Goal: Task Accomplishment & Management: Manage account settings

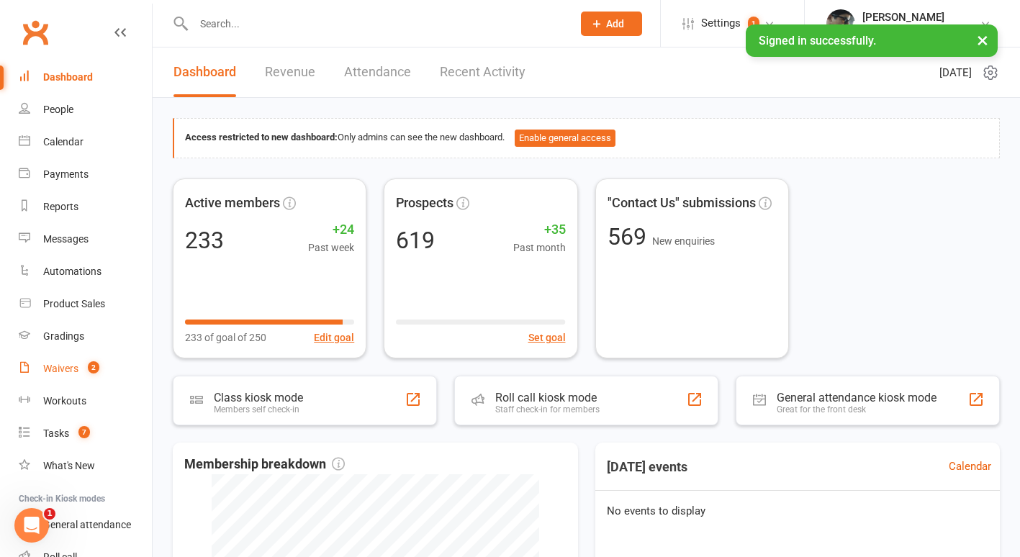
click at [56, 366] on div "Waivers" at bounding box center [60, 369] width 35 height 12
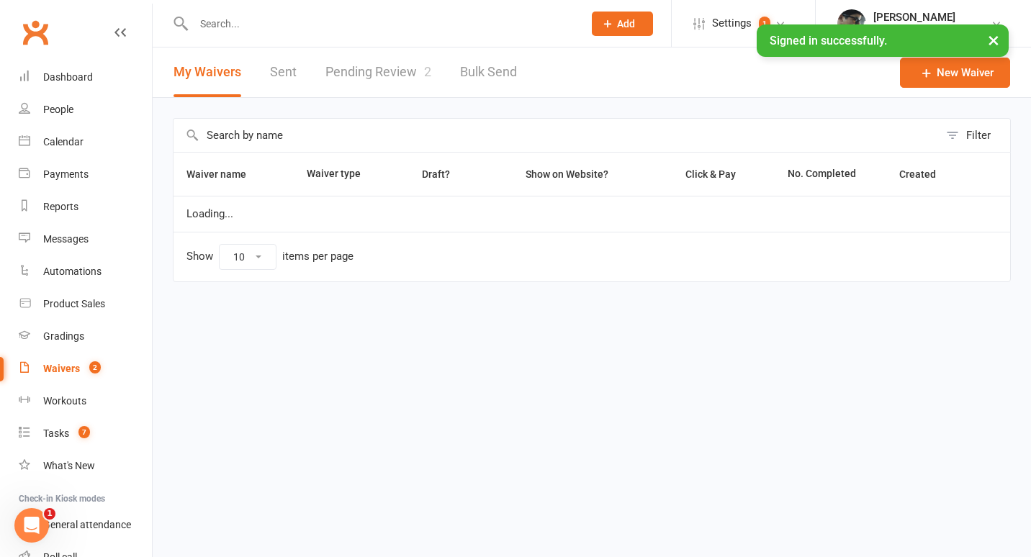
select select "100"
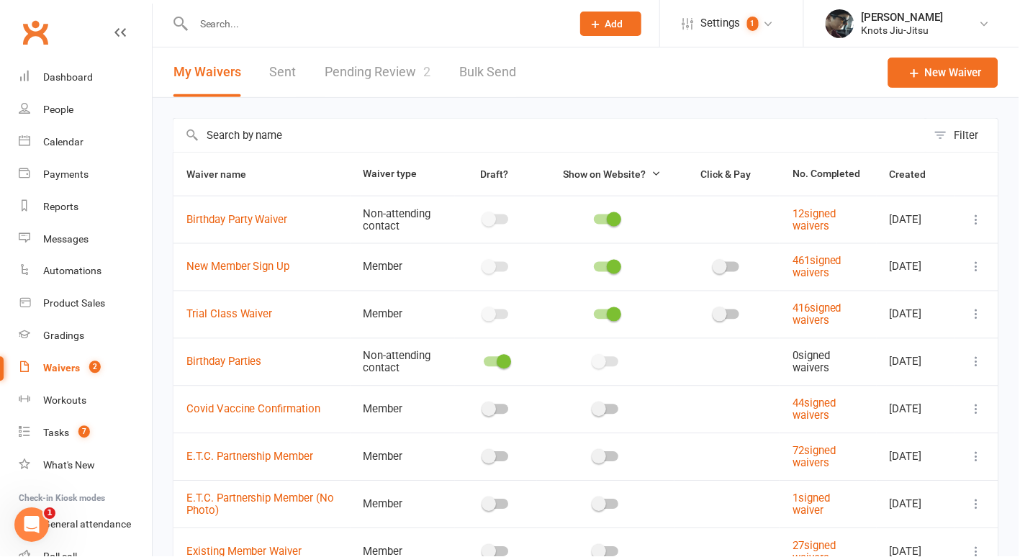
click at [375, 68] on link "Pending Review 2" at bounding box center [378, 72] width 106 height 50
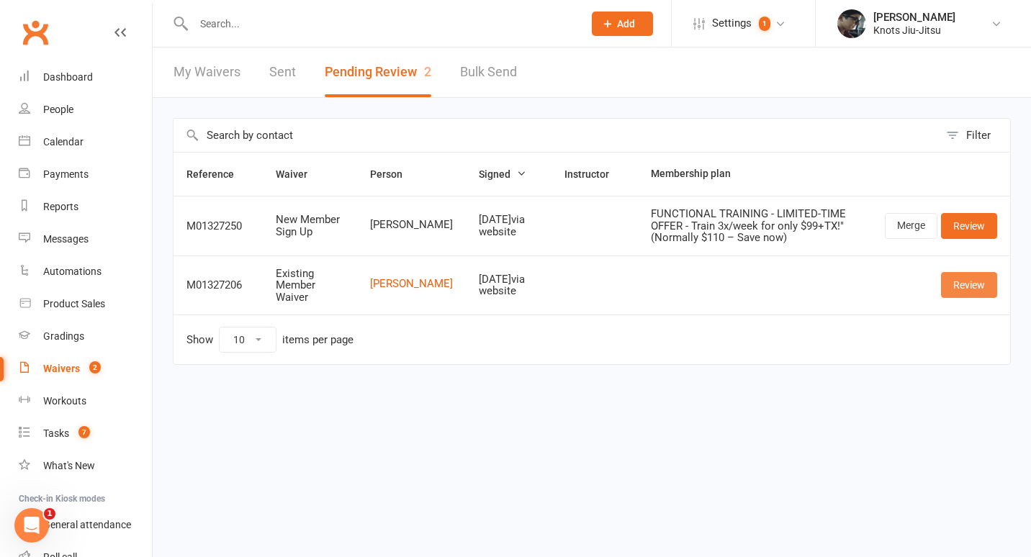
click at [965, 291] on link "Review" at bounding box center [969, 285] width 56 height 26
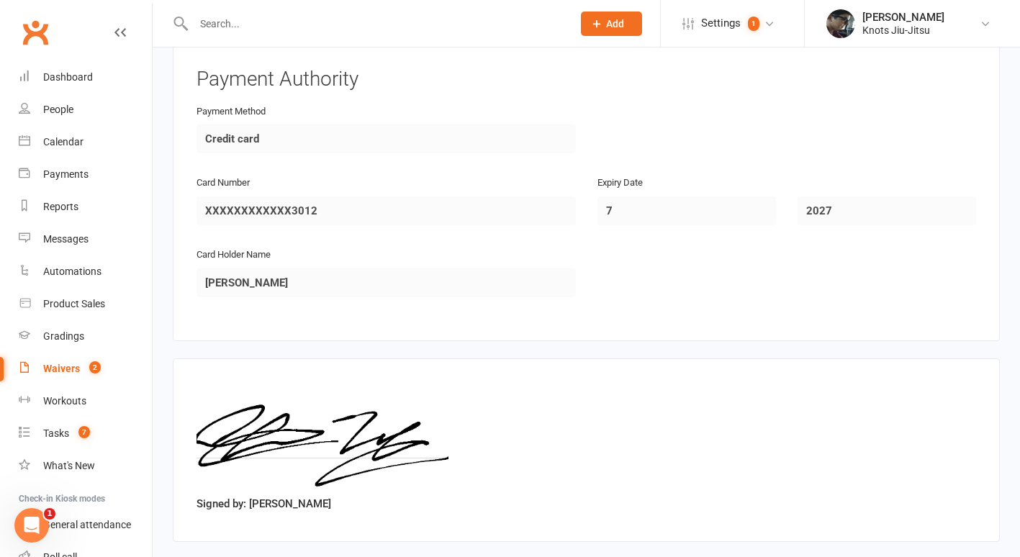
scroll to position [1054, 0]
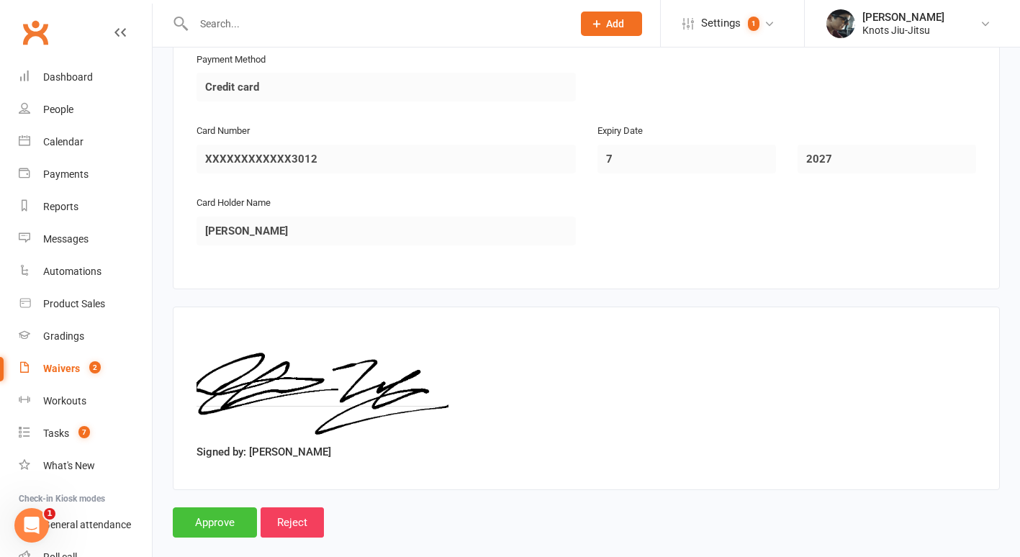
click at [206, 507] on input "Approve" at bounding box center [215, 522] width 84 height 30
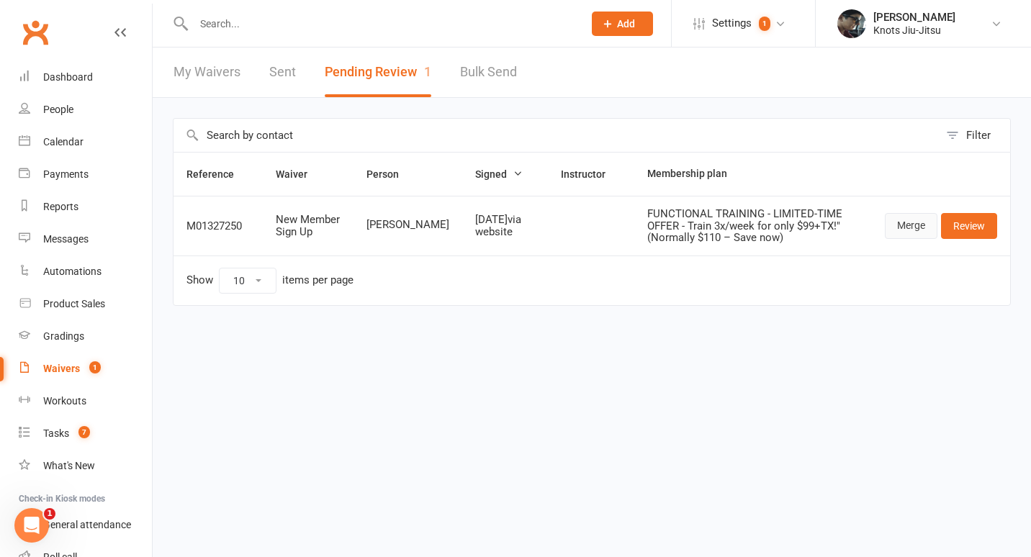
click at [905, 219] on link "Merge" at bounding box center [910, 226] width 53 height 26
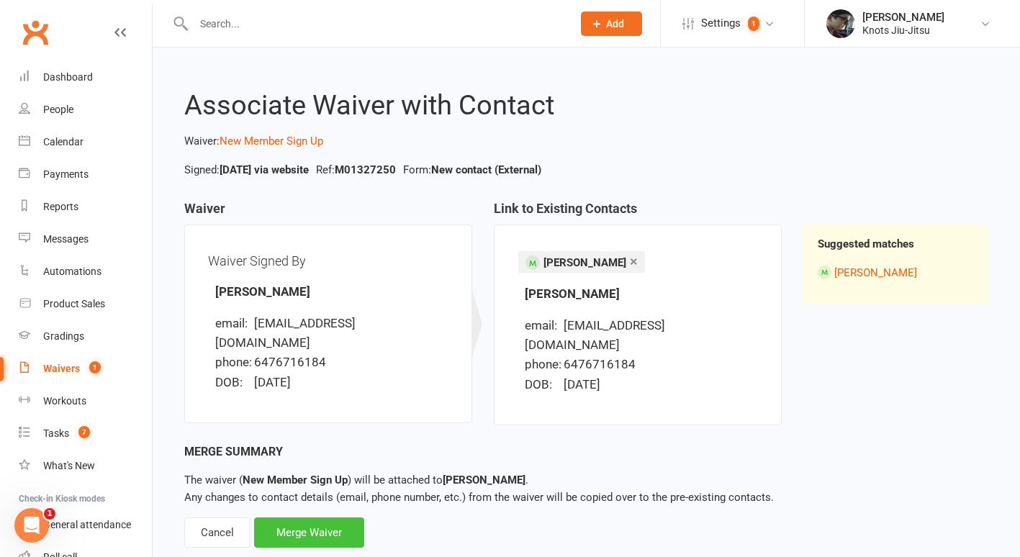
click at [331, 517] on div "Merge Waiver" at bounding box center [309, 532] width 110 height 30
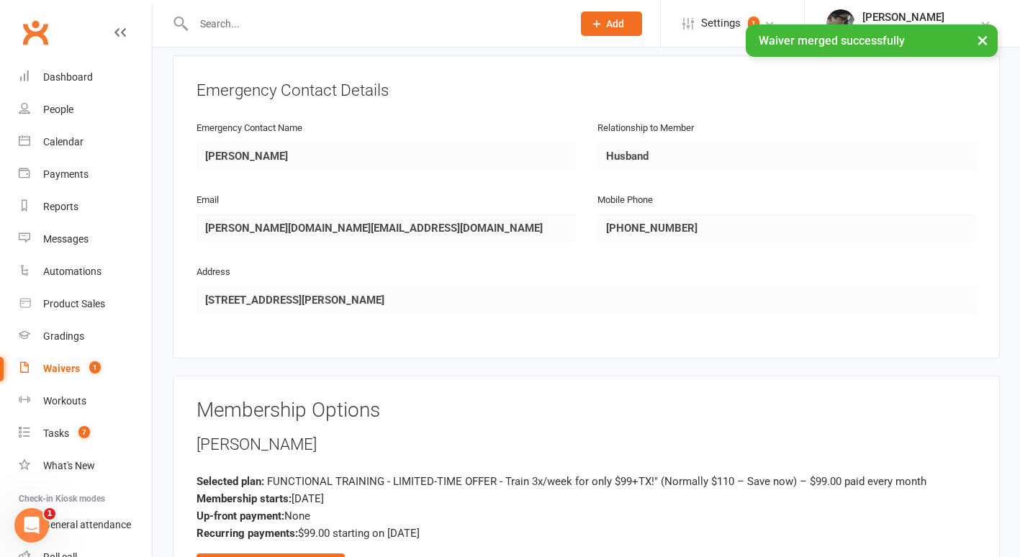
scroll to position [879, 0]
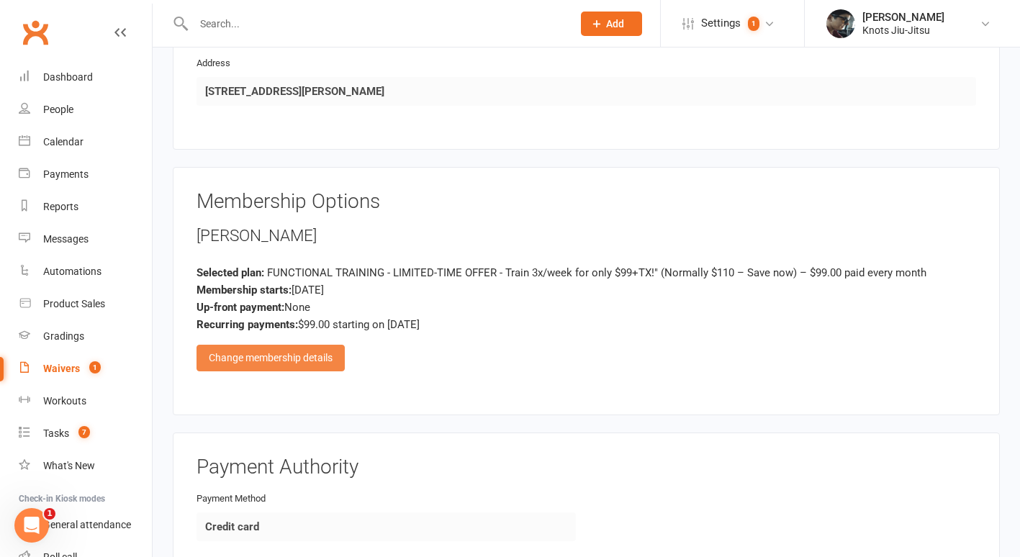
click at [300, 345] on div "Change membership details" at bounding box center [270, 358] width 148 height 26
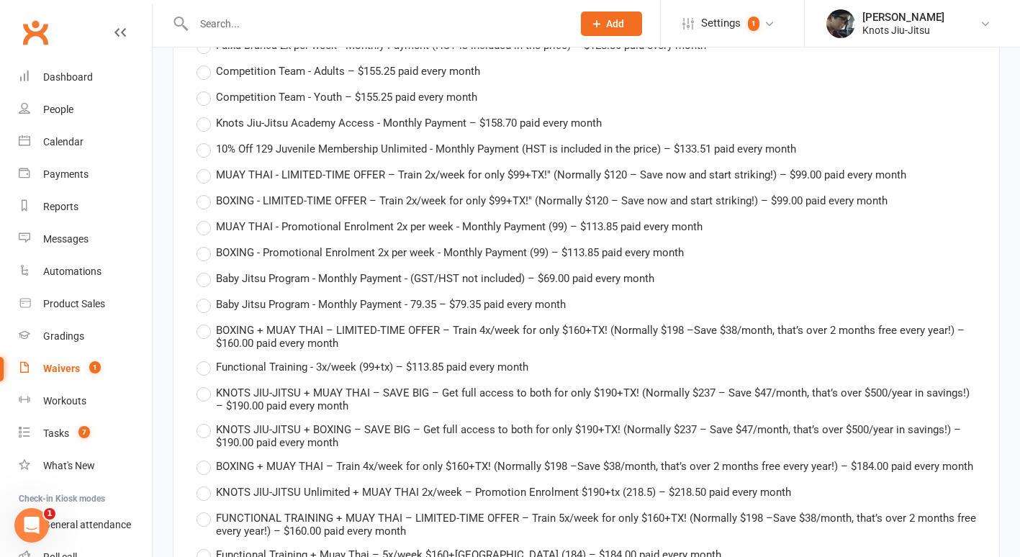
scroll to position [2289, 0]
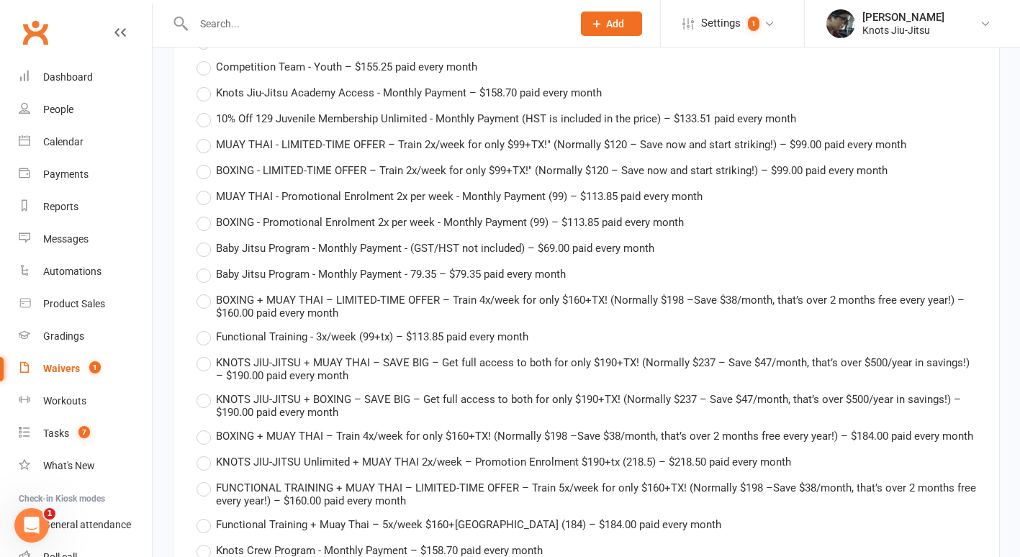
click at [206, 328] on label "Functional Training - 3x/week (99+tx) – $113.85 paid every month" at bounding box center [362, 336] width 332 height 17
click at [206, 328] on input "Functional Training - 3x/week (99+tx) – $113.85 paid every month" at bounding box center [200, 328] width 9 height 0
type input "Functional Training - 3x/week (99+tx)"
click at [470, 328] on span "Functional Training - 3x/week (99+tx) – $113.85 paid every month" at bounding box center [372, 335] width 312 height 15
click at [206, 328] on input "Functional Training - 3x/week (99+tx) – $113.85 paid every month" at bounding box center [200, 328] width 9 height 0
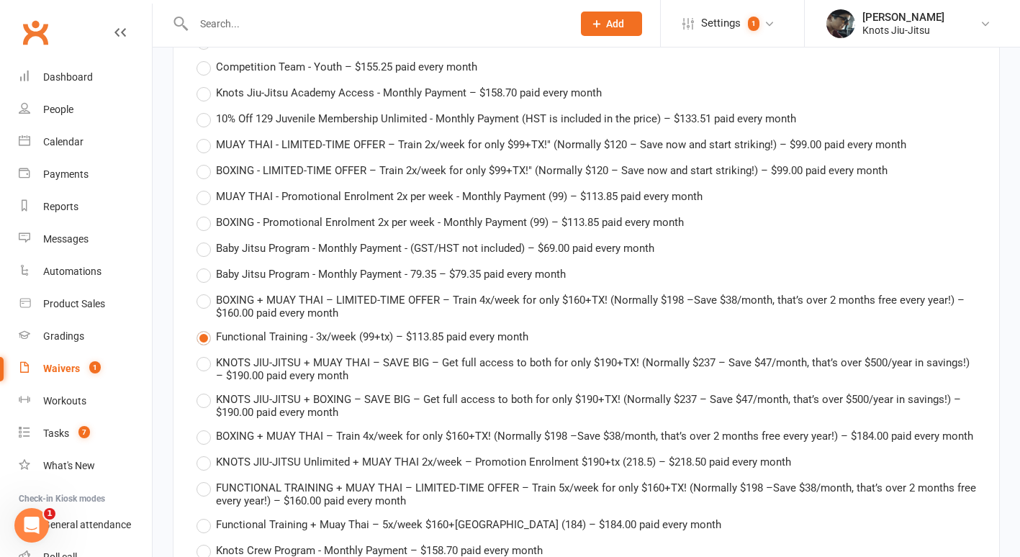
type input "113.85"
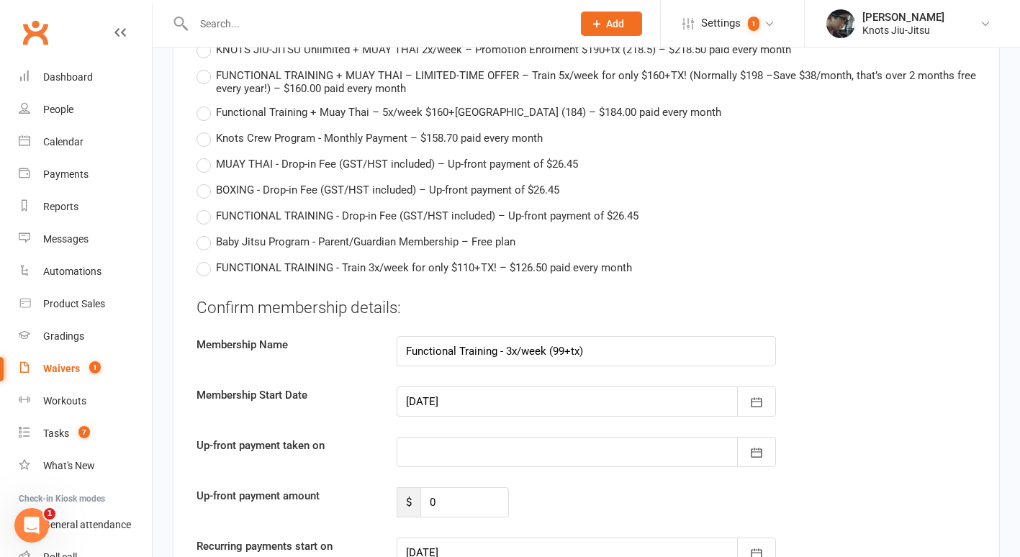
scroll to position [2703, 0]
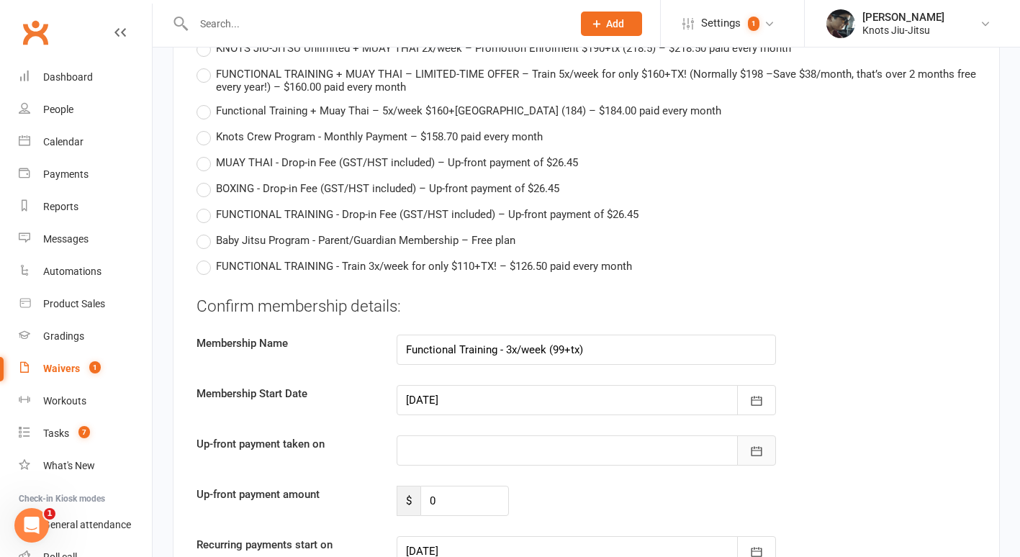
click at [756, 444] on icon "button" at bounding box center [756, 451] width 14 height 14
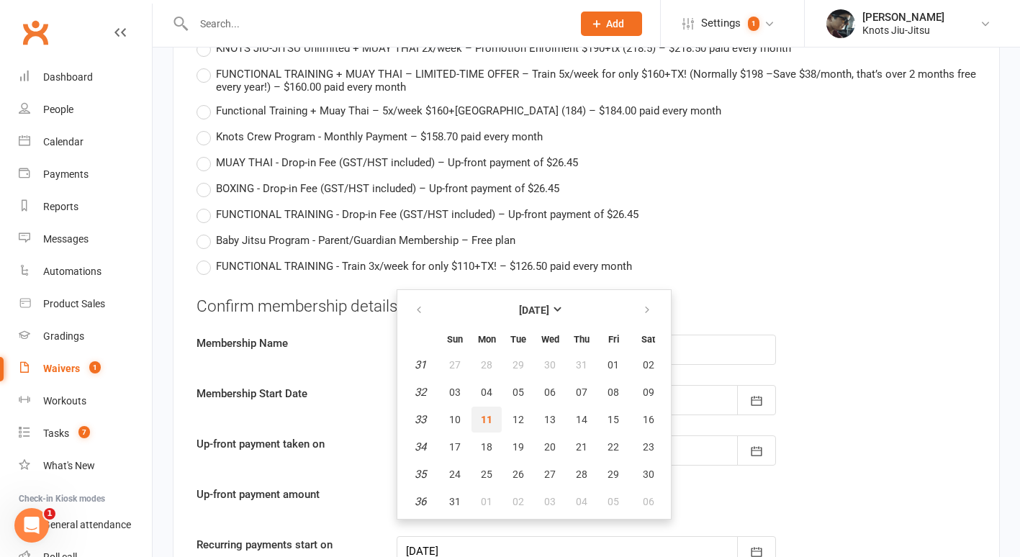
click at [489, 414] on span "11" at bounding box center [487, 420] width 12 height 12
type input "[DATE]"
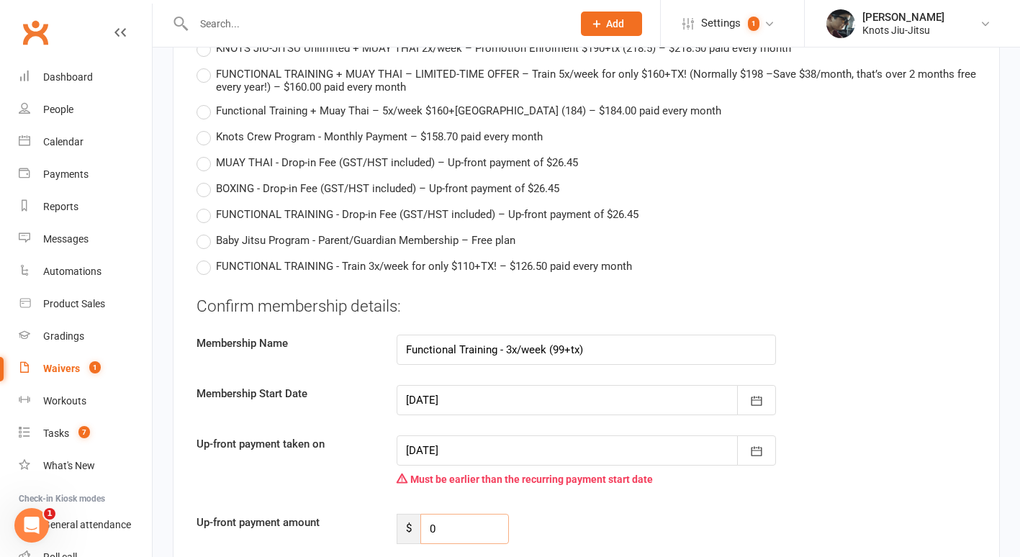
click at [463, 514] on input "0" at bounding box center [464, 529] width 89 height 30
type input "77.12"
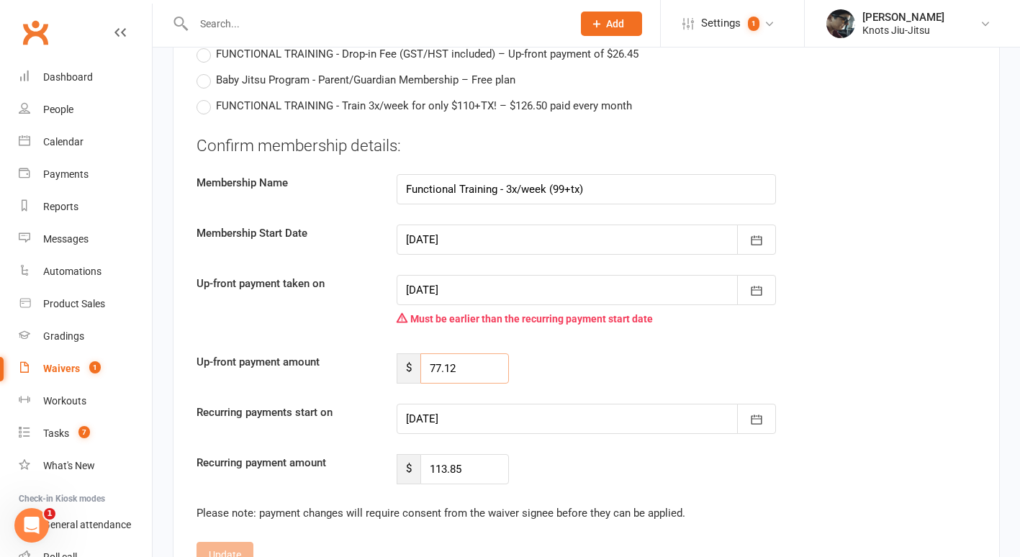
scroll to position [2878, 0]
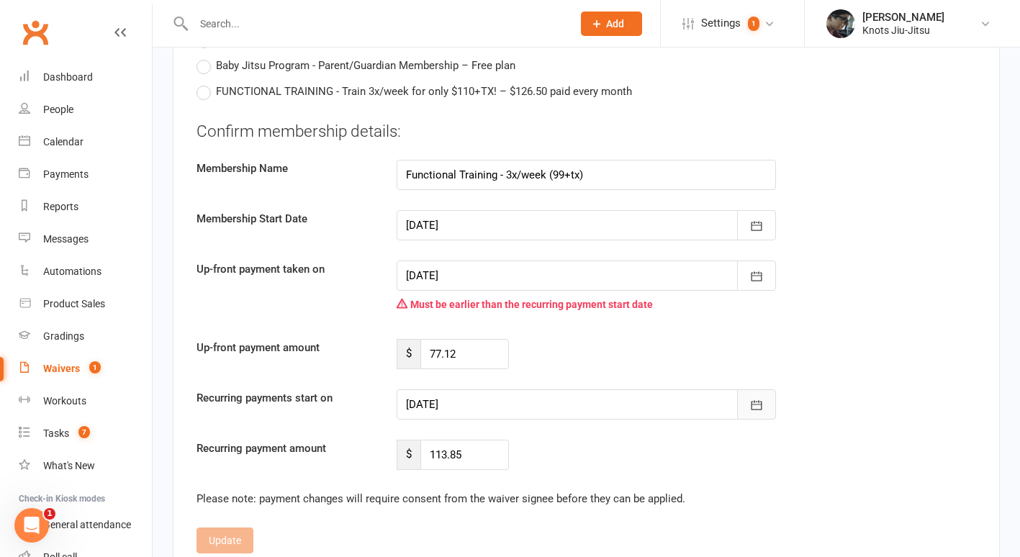
click at [759, 400] on icon "button" at bounding box center [756, 404] width 11 height 9
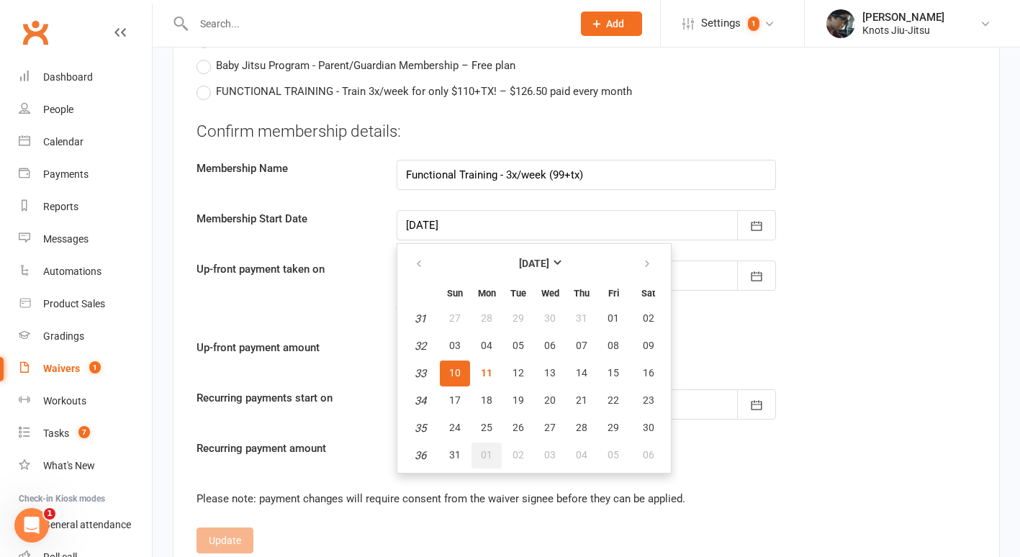
click at [476, 443] on button "01" at bounding box center [486, 456] width 30 height 26
type input "[DATE]"
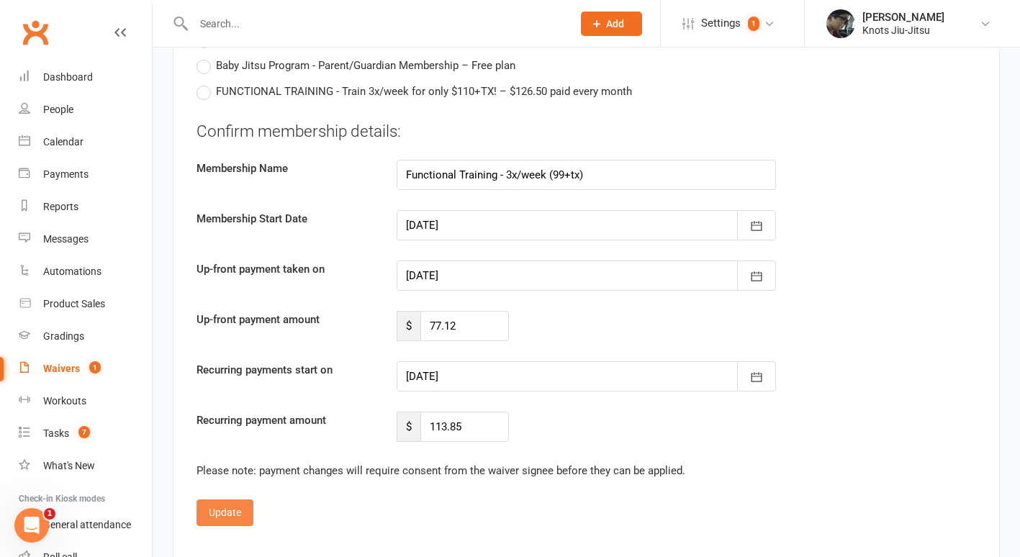
click at [222, 499] on button "Update" at bounding box center [224, 512] width 57 height 26
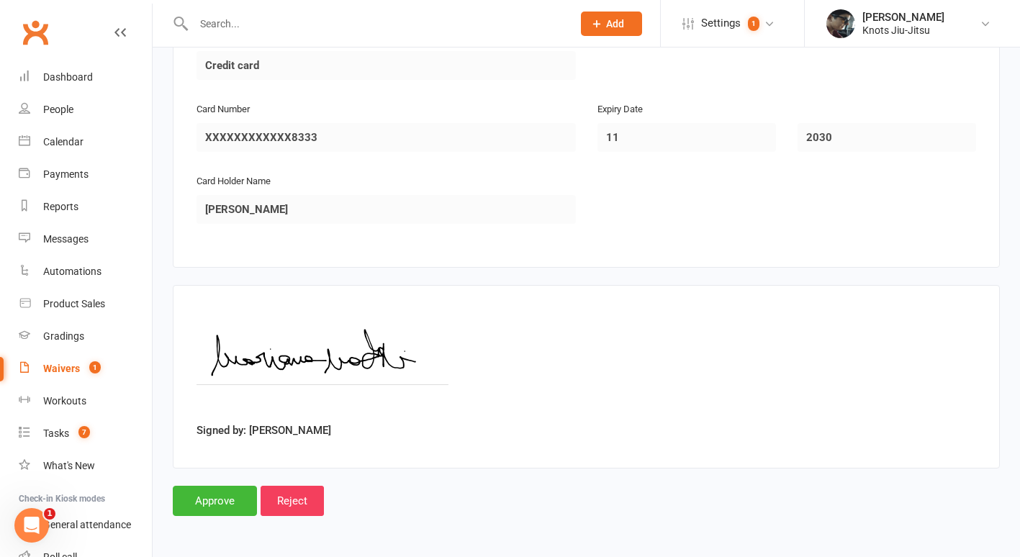
scroll to position [1319, 0]
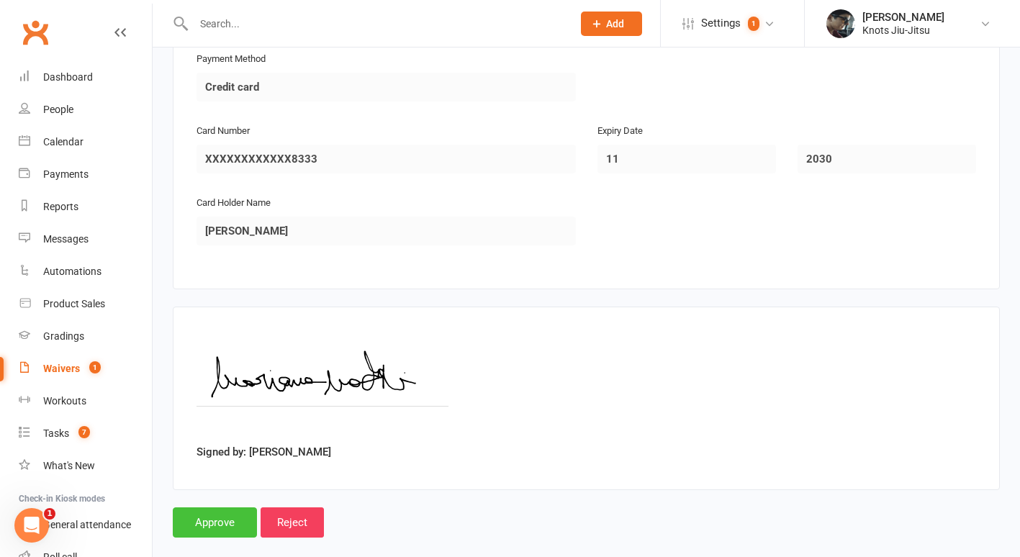
click at [223, 507] on input "Approve" at bounding box center [215, 522] width 84 height 30
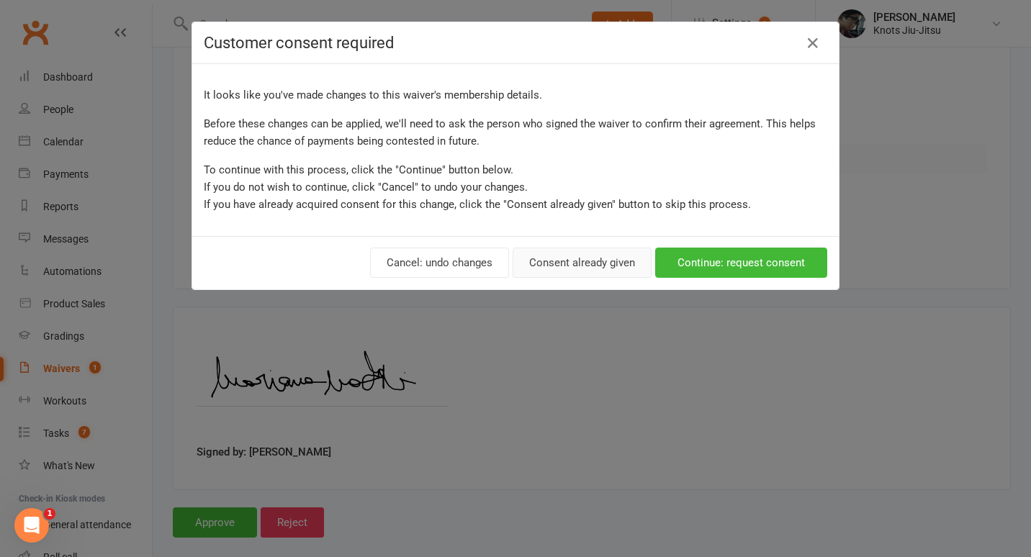
click at [574, 265] on button "Consent already given" at bounding box center [581, 263] width 139 height 30
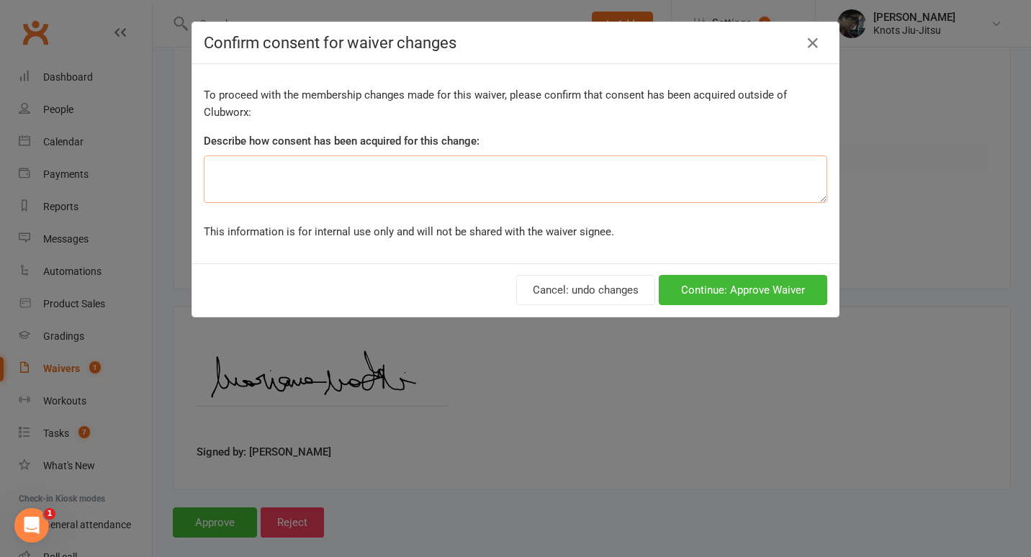
click at [392, 166] on textarea at bounding box center [515, 178] width 623 height 47
type textarea "Pro-rated"
click at [728, 286] on button "Continue: Approve Waiver" at bounding box center [742, 290] width 168 height 30
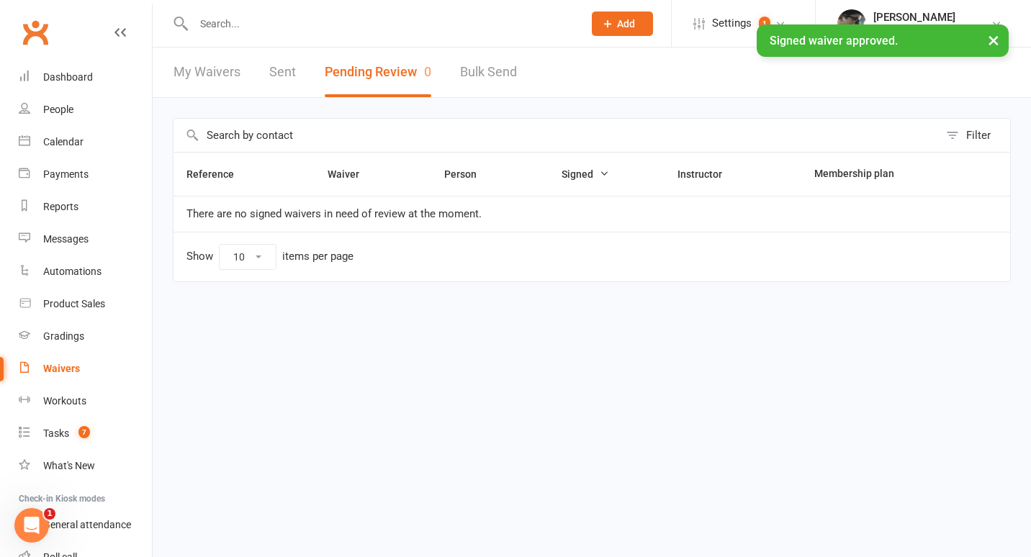
click at [238, 24] on div "× Signed waiver approved." at bounding box center [506, 24] width 1012 height 0
click at [84, 85] on link "Dashboard" at bounding box center [85, 77] width 133 height 32
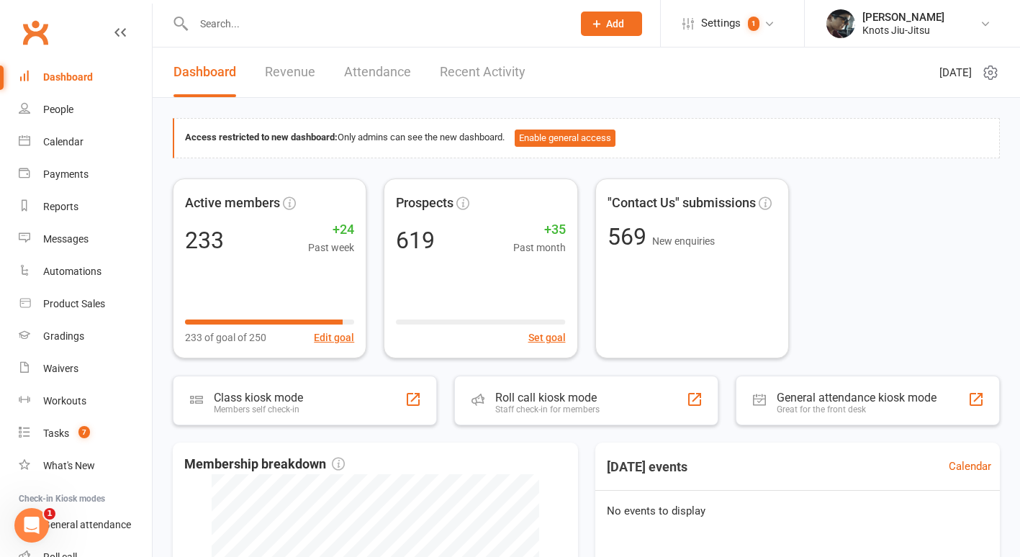
click at [463, 83] on link "Recent Activity" at bounding box center [483, 72] width 86 height 50
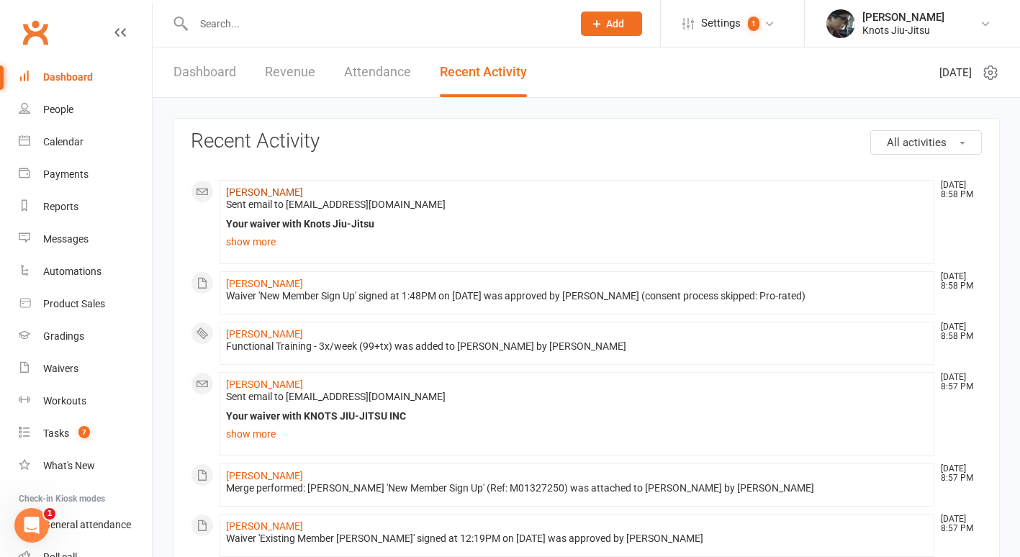
click at [279, 196] on link "[PERSON_NAME]" at bounding box center [264, 192] width 77 height 12
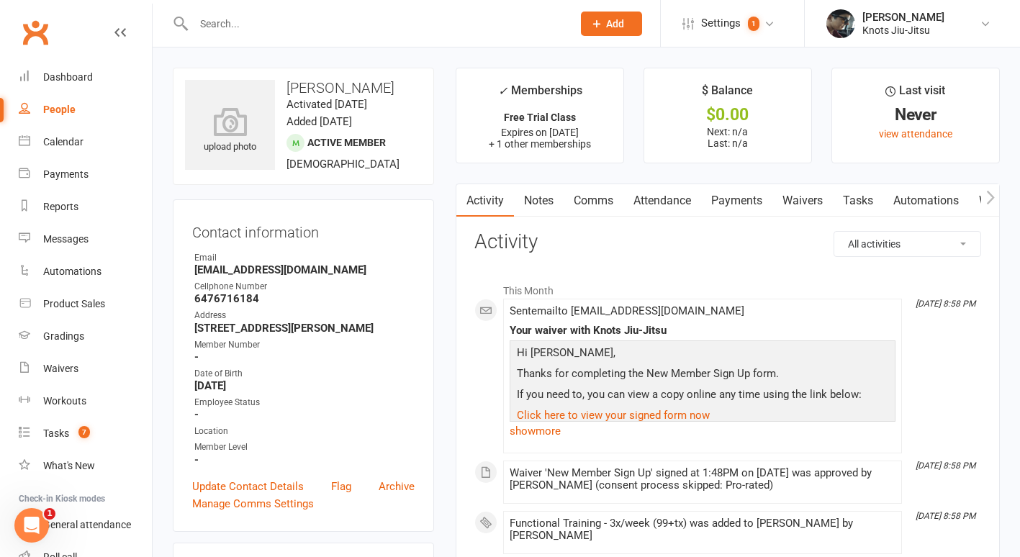
click at [802, 197] on link "Waivers" at bounding box center [802, 200] width 60 height 33
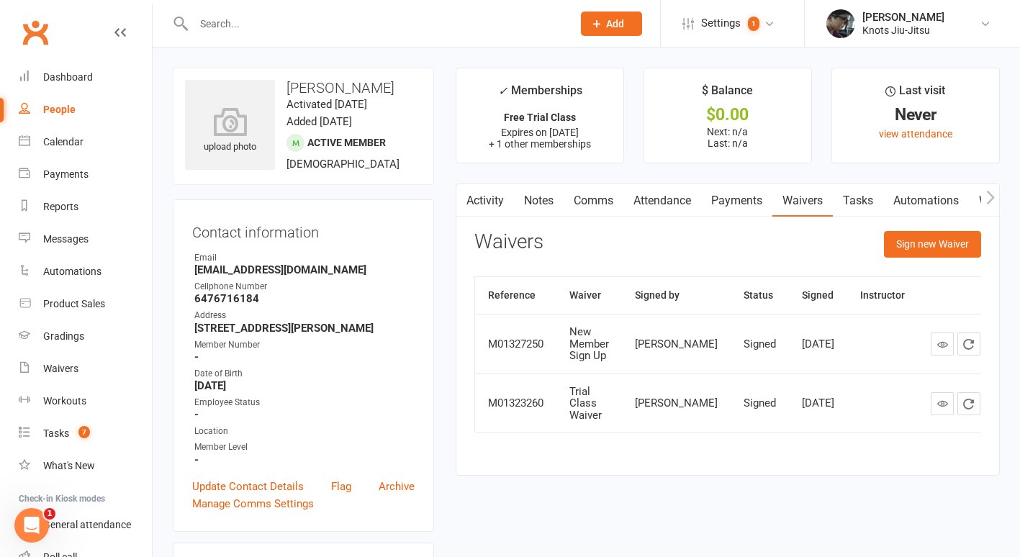
click at [592, 202] on link "Comms" at bounding box center [593, 200] width 60 height 33
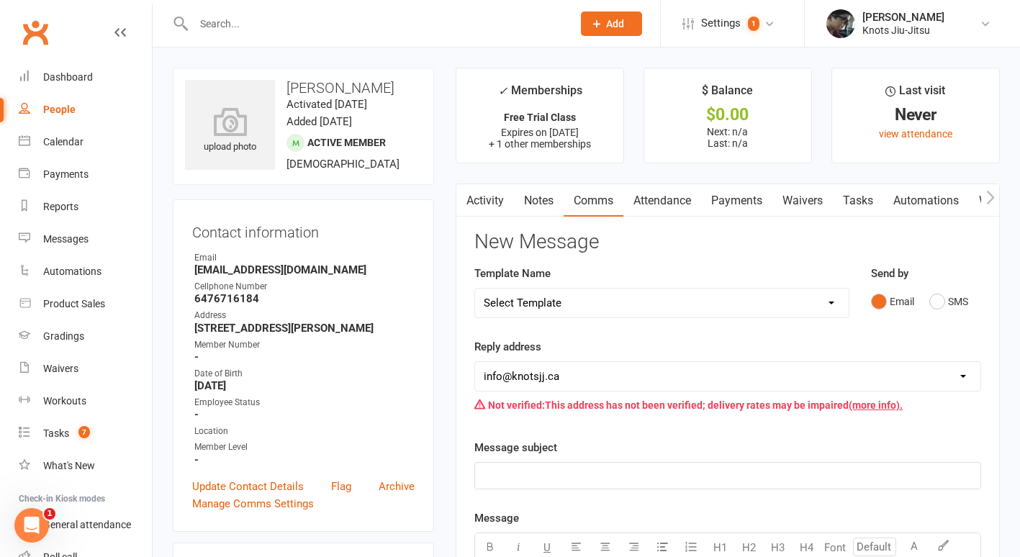
click at [766, 302] on select "Select Template [Email] Cancellation [Email] Failure of Payment [Email] Overdue…" at bounding box center [661, 303] width 373 height 29
select select "31"
click at [475, 289] on select "Select Template [Email] Cancellation [Email] Failure of Payment [Email] Overdue…" at bounding box center [661, 303] width 373 height 29
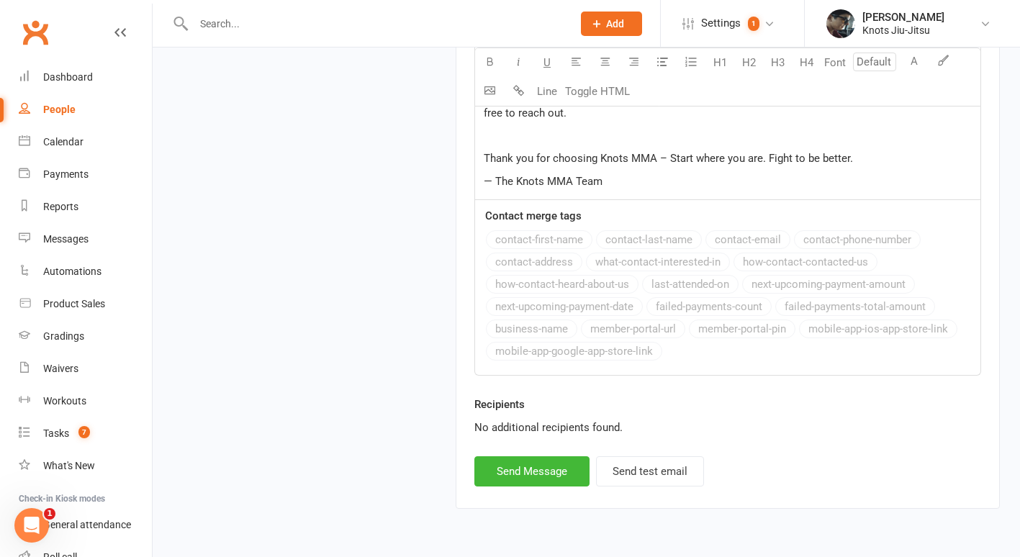
scroll to position [2407, 0]
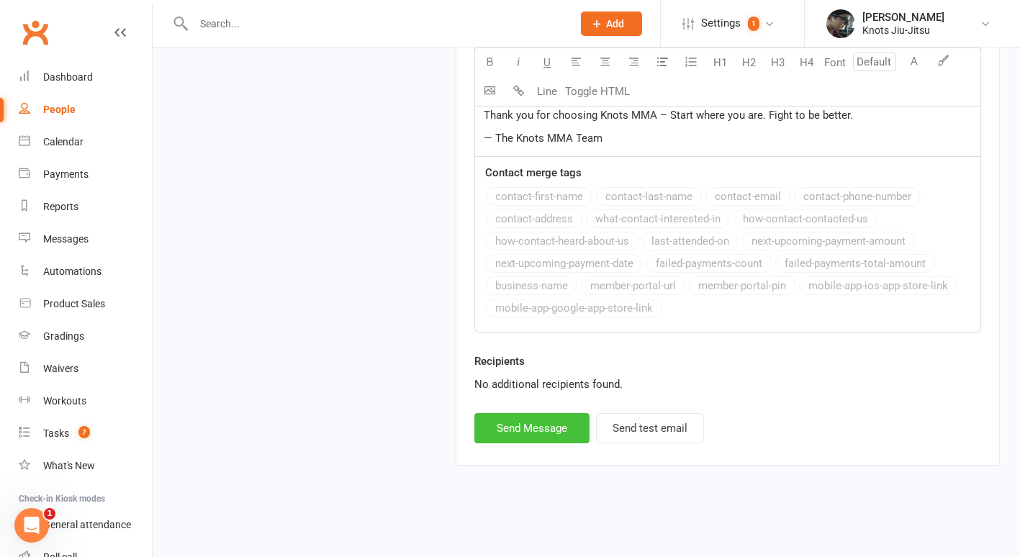
click at [546, 433] on button "Send Message" at bounding box center [531, 428] width 115 height 30
select select
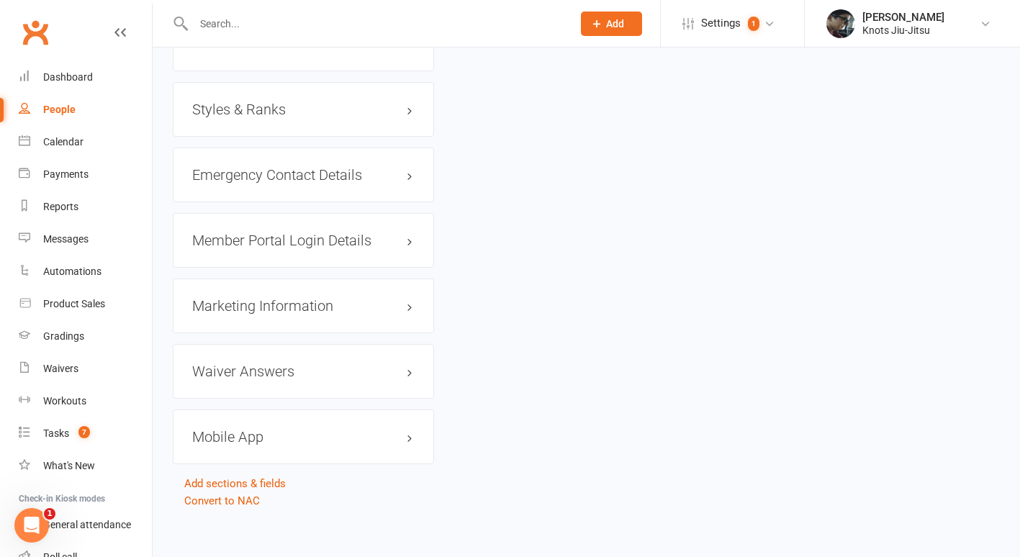
scroll to position [1215, 0]
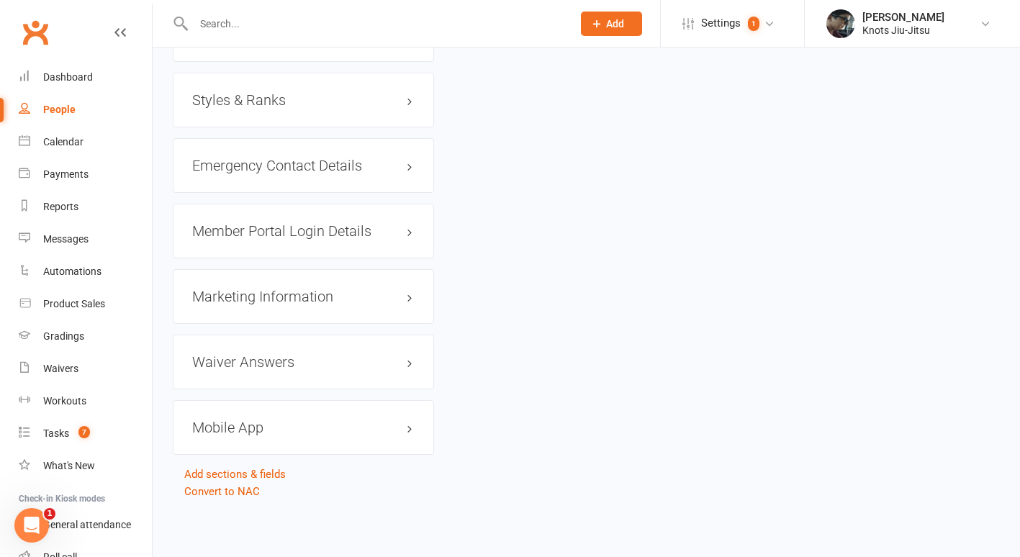
click at [235, 430] on h3 "Mobile App" at bounding box center [303, 428] width 222 height 16
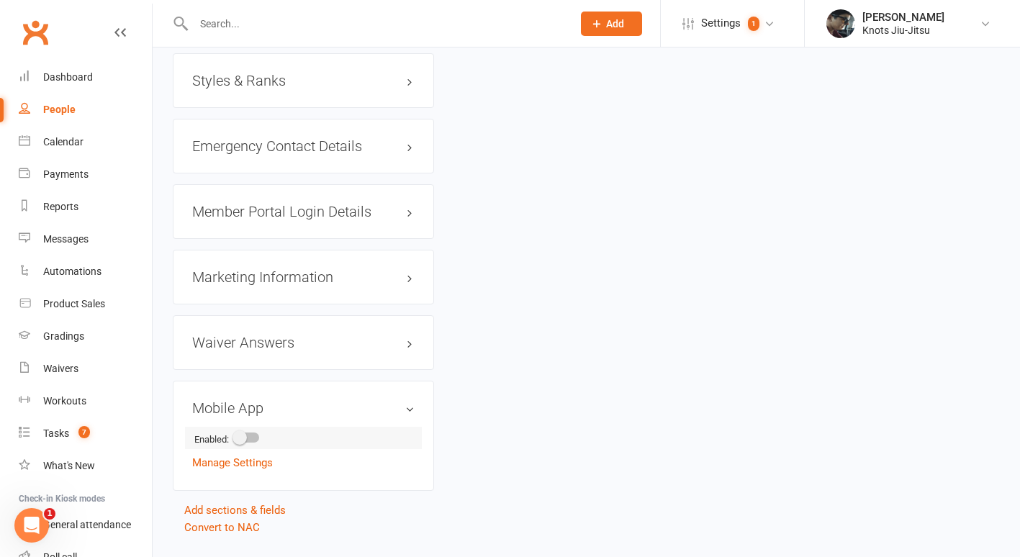
click at [245, 445] on span at bounding box center [239, 437] width 14 height 14
click at [235, 435] on input "checkbox" at bounding box center [235, 435] width 0 height 0
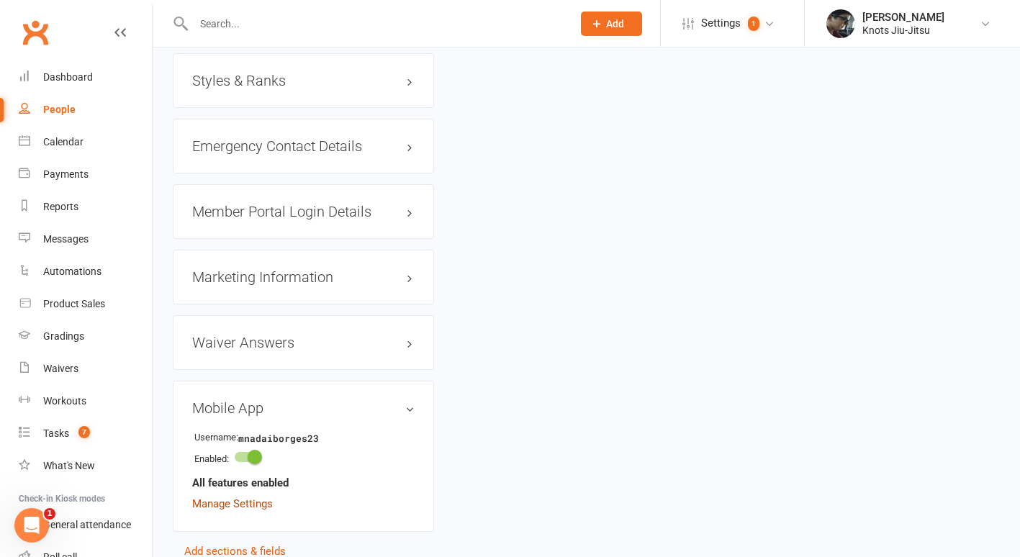
click at [250, 510] on link "Manage Settings" at bounding box center [232, 503] width 81 height 13
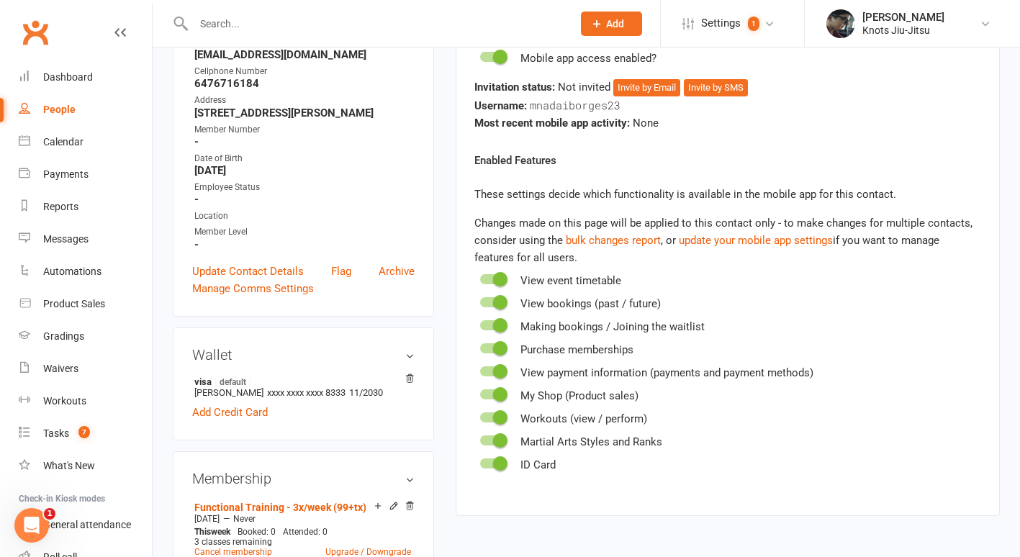
scroll to position [111, 0]
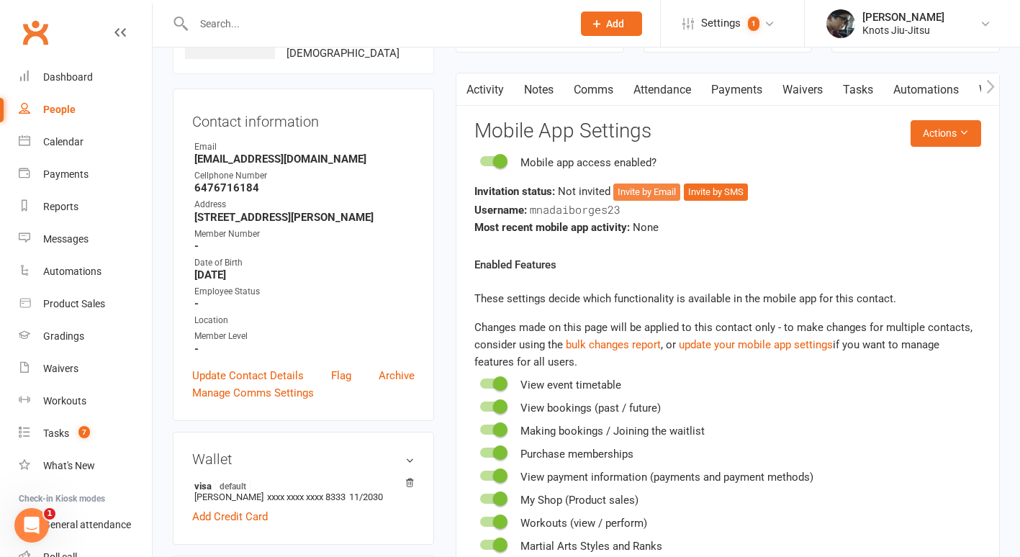
click at [654, 191] on button "Invite by Email" at bounding box center [646, 192] width 67 height 17
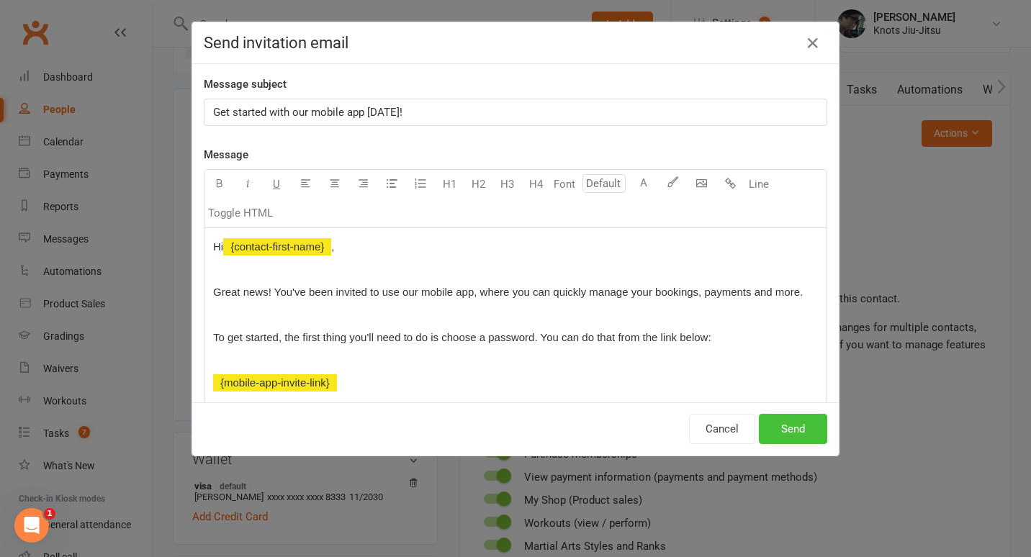
click at [787, 422] on button "Send" at bounding box center [793, 429] width 68 height 30
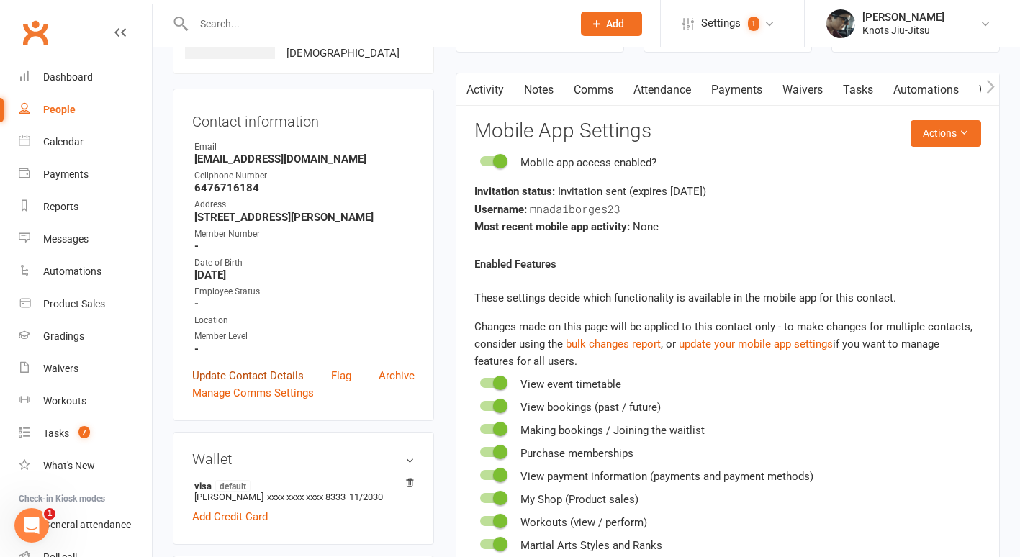
click at [246, 384] on link "Update Contact Details" at bounding box center [248, 375] width 112 height 17
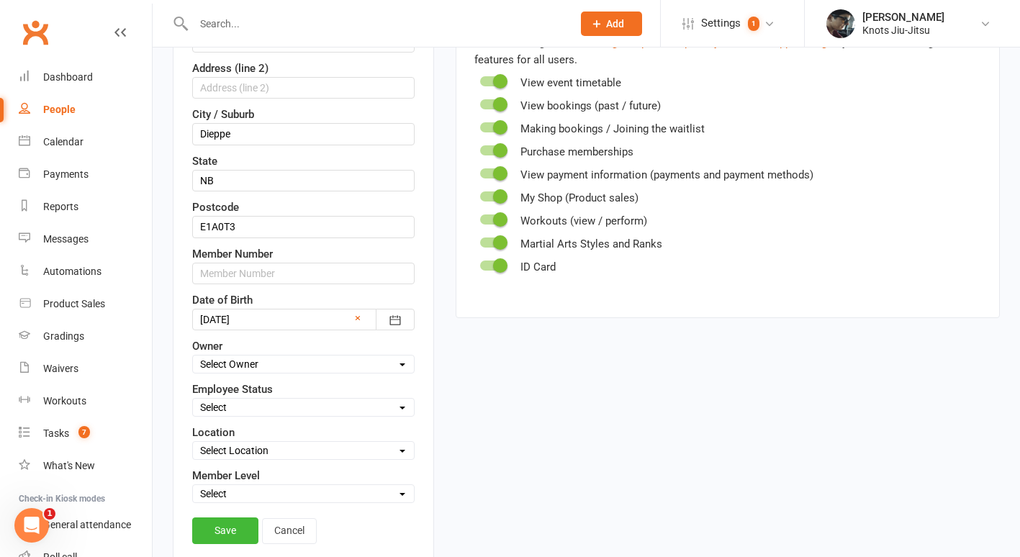
scroll to position [510, 0]
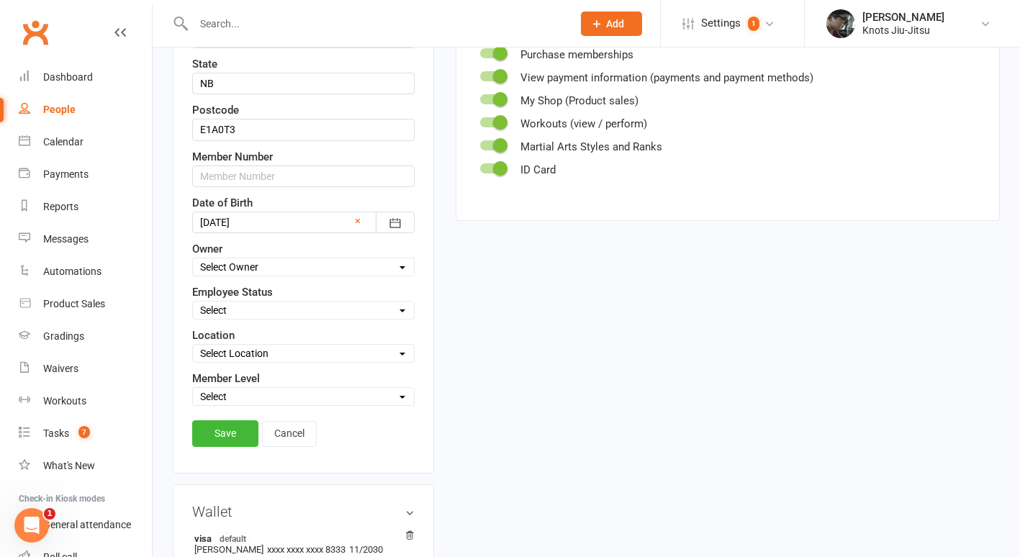
click at [265, 318] on select "Select Active Vacation Maternity Parental Sick Suspended LWOP Quit Dismissed Sh…" at bounding box center [303, 310] width 221 height 16
click at [252, 381] on div "Last Name [PERSON_NAME] First Name [PERSON_NAME] [EMAIL_ADDRESS][DOMAIN_NAME] C…" at bounding box center [303, 68] width 222 height 675
click at [249, 361] on select "Select Location [STREET_ADDRESS]" at bounding box center [303, 353] width 221 height 16
select select "1"
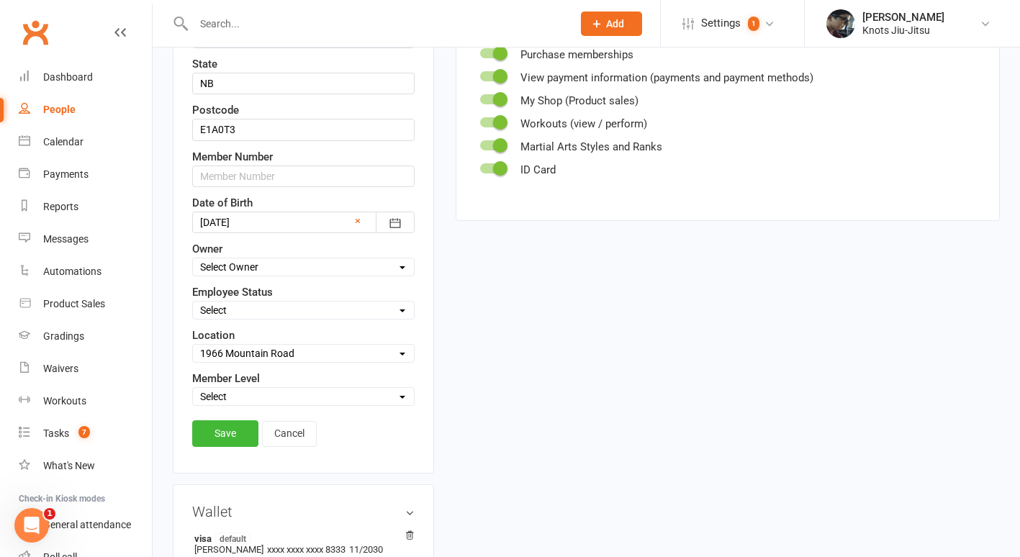
click at [193, 361] on select "Select Location [STREET_ADDRESS]" at bounding box center [303, 353] width 221 height 16
click at [254, 404] on select "Select Baby Jitsu Little Tangles Kids Youth Foundation Jiu-Jitsu 14+ [DEMOGRAPH…" at bounding box center [303, 397] width 221 height 16
select select "Functional Training"
click at [193, 404] on select "Select Baby Jitsu Little Tangles Kids Youth Foundation Jiu-Jitsu 14+ [DEMOGRAPH…" at bounding box center [303, 397] width 221 height 16
click at [230, 446] on link "Save" at bounding box center [225, 433] width 66 height 26
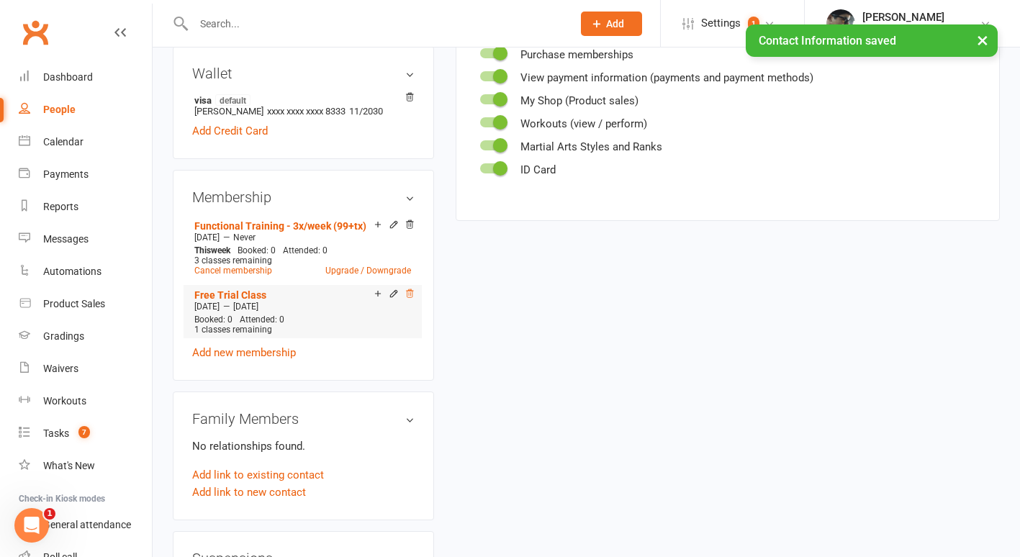
click at [411, 299] on icon at bounding box center [409, 294] width 10 height 10
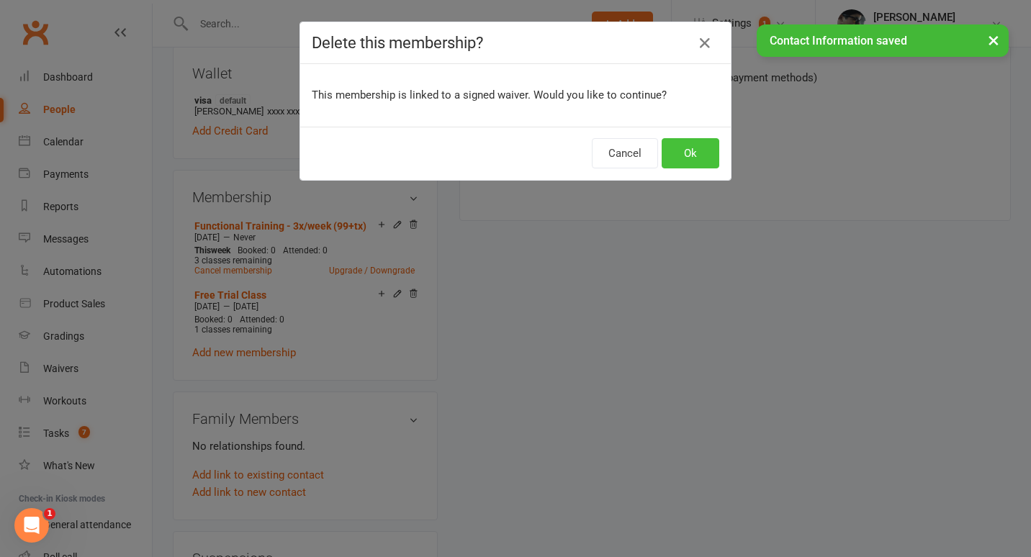
click at [692, 152] on button "Ok" at bounding box center [690, 153] width 58 height 30
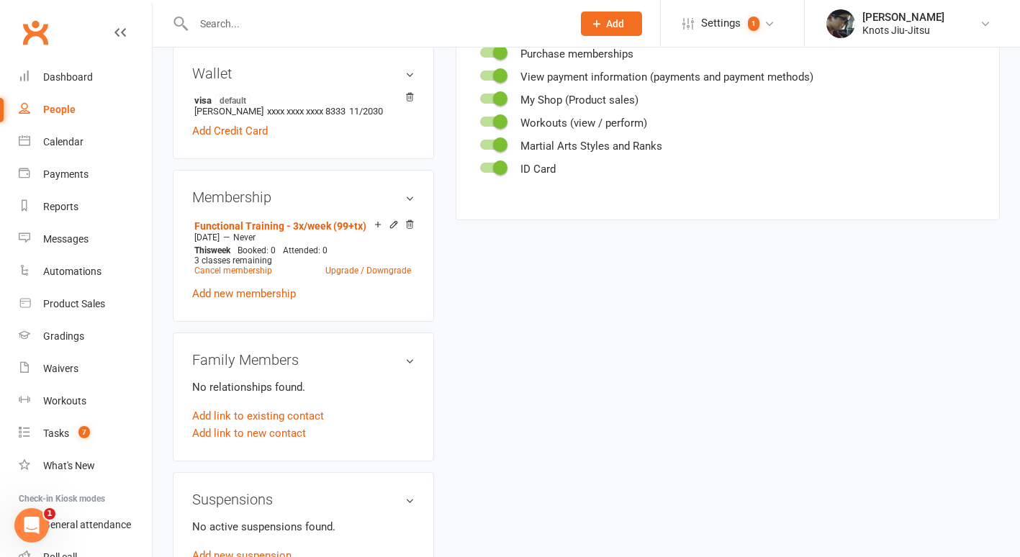
click at [213, 19] on input "text" at bounding box center [375, 24] width 373 height 20
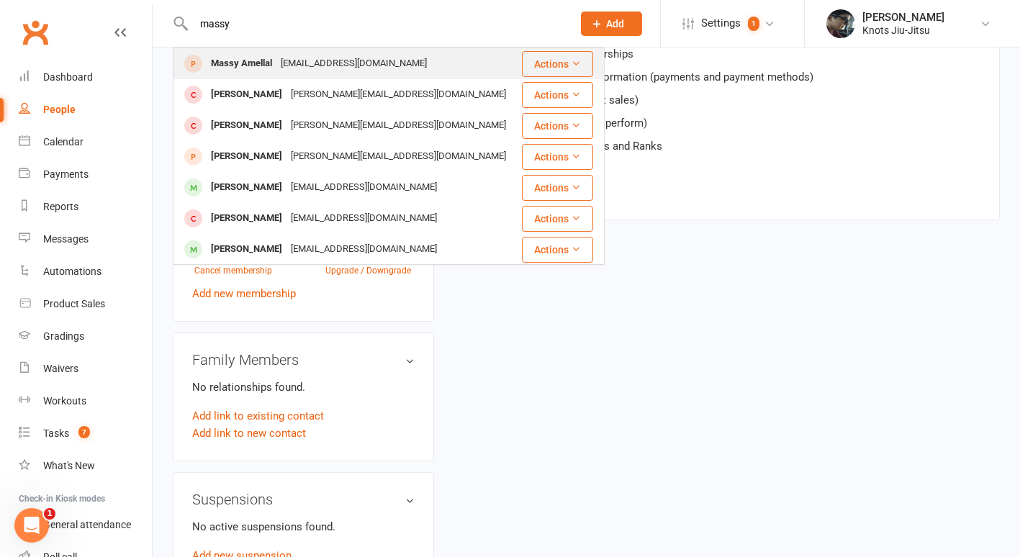
type input "massy"
click at [258, 65] on div "Massy Amellal" at bounding box center [242, 63] width 70 height 21
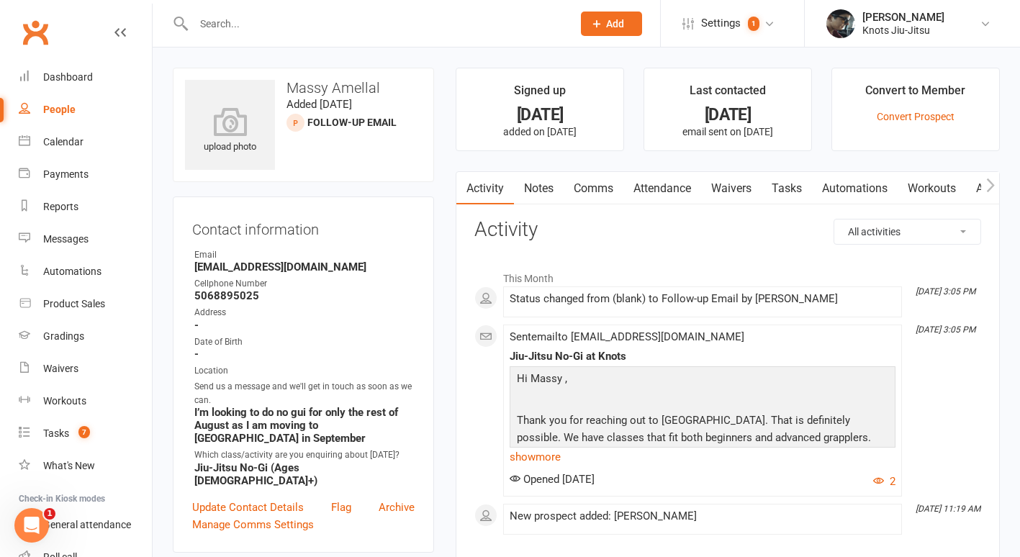
click at [739, 194] on link "Waivers" at bounding box center [731, 188] width 60 height 33
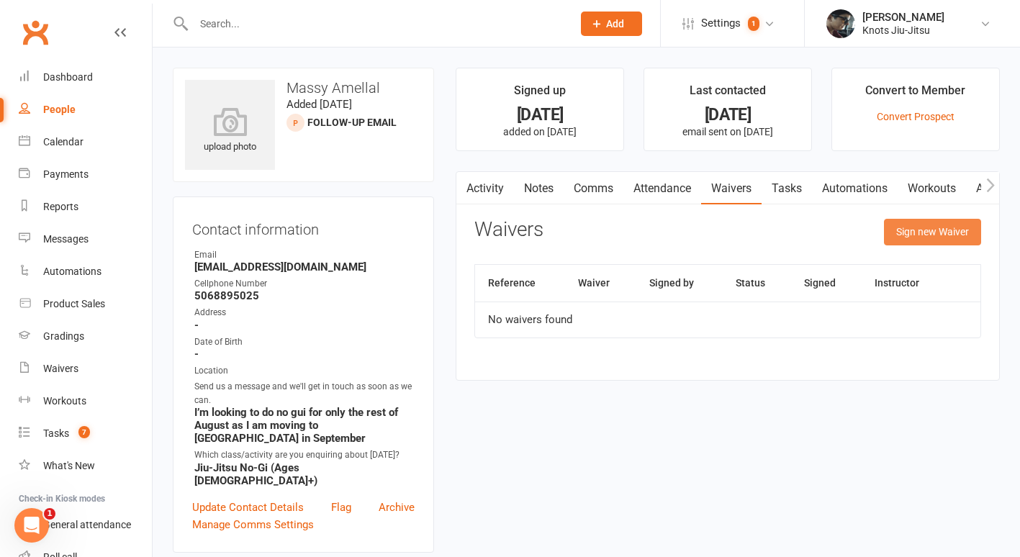
click at [916, 243] on button "Sign new Waiver" at bounding box center [932, 232] width 97 height 26
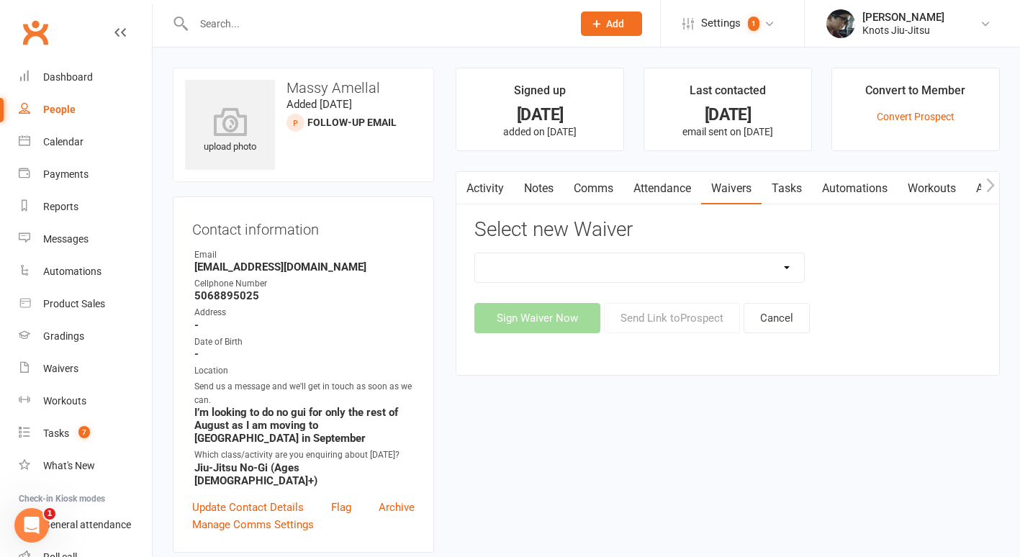
click at [725, 267] on select "Covid Vaccine Confirmation E.T.C. Partnership Member E.T.C. Partnership Member …" at bounding box center [639, 267] width 329 height 29
select select "8539"
click at [475, 253] on select "Covid Vaccine Confirmation E.T.C. Partnership Member E.T.C. Partnership Member …" at bounding box center [639, 267] width 329 height 29
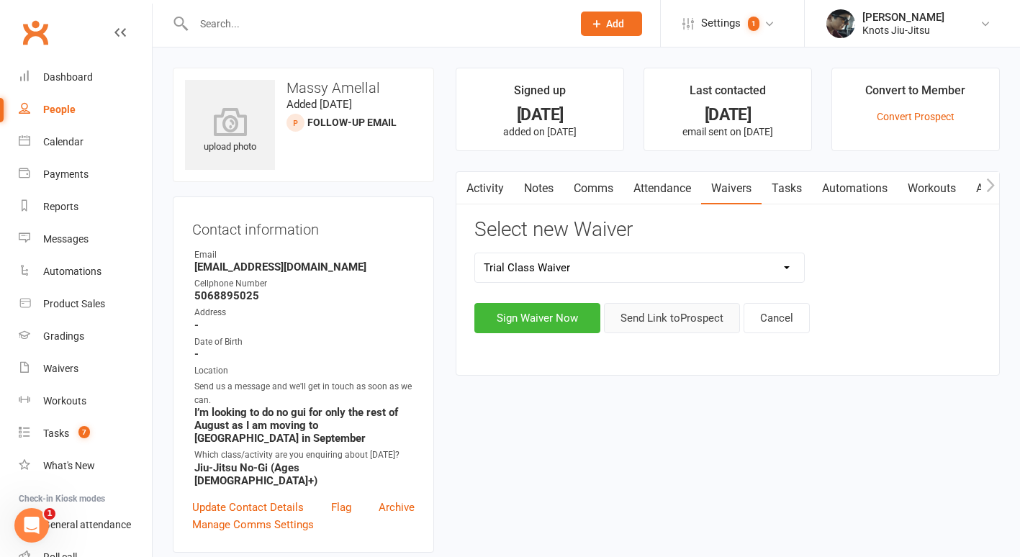
click at [684, 327] on button "Send Link to [GEOGRAPHIC_DATA]" at bounding box center [672, 318] width 136 height 30
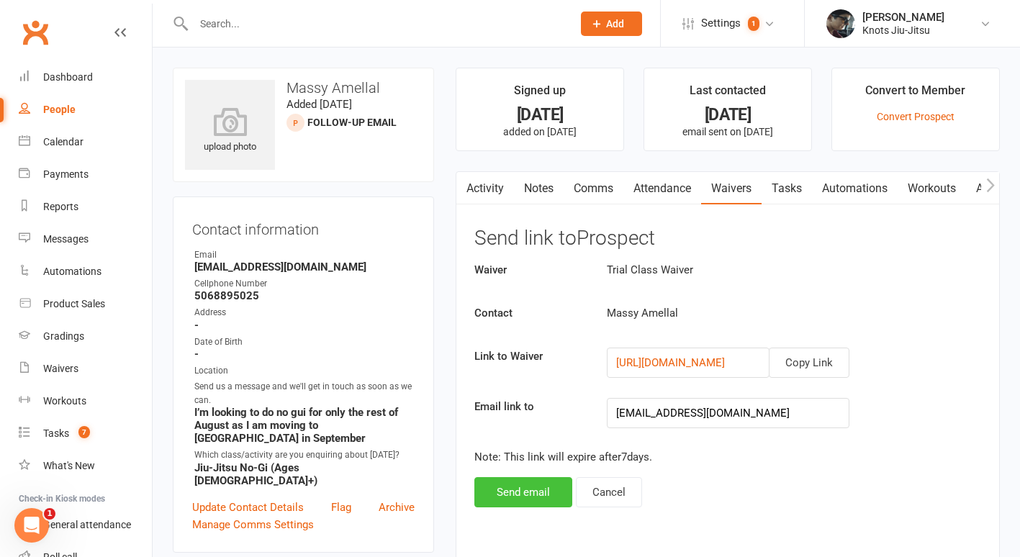
click at [545, 486] on button "Send email" at bounding box center [523, 492] width 98 height 30
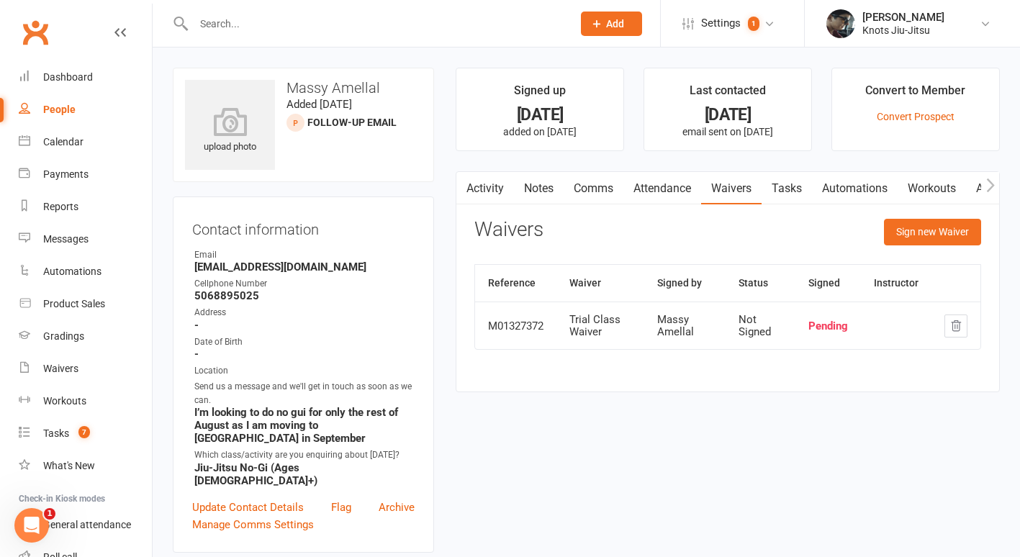
click at [605, 186] on link "Comms" at bounding box center [593, 188] width 60 height 33
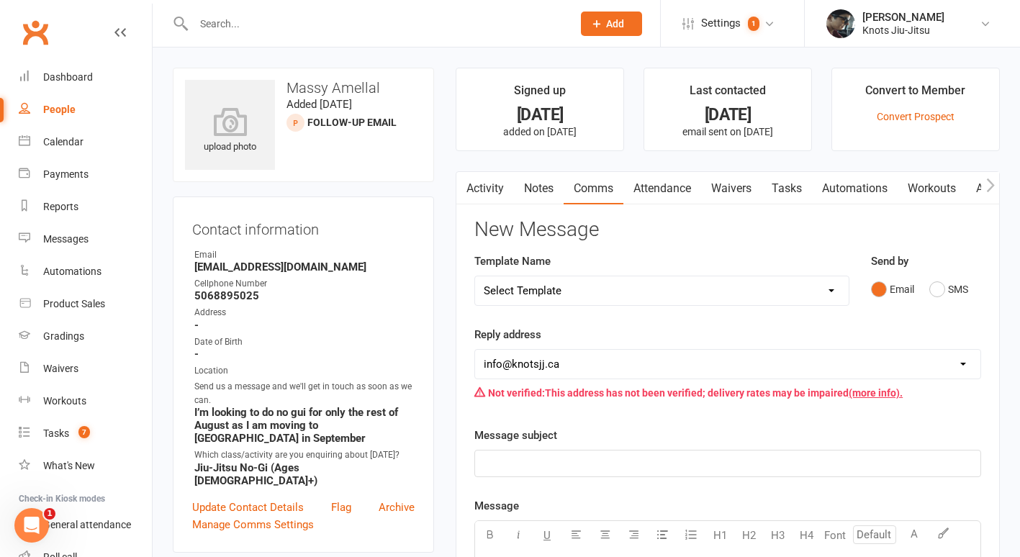
click at [582, 286] on select "Select Template [Email] Cancellation [Email] Failure of Payment [Email] Overdue…" at bounding box center [661, 290] width 373 height 29
select select "40"
click at [475, 276] on select "Select Template [Email] Cancellation [Email] Failure of Payment [Email] Overdue…" at bounding box center [661, 290] width 373 height 29
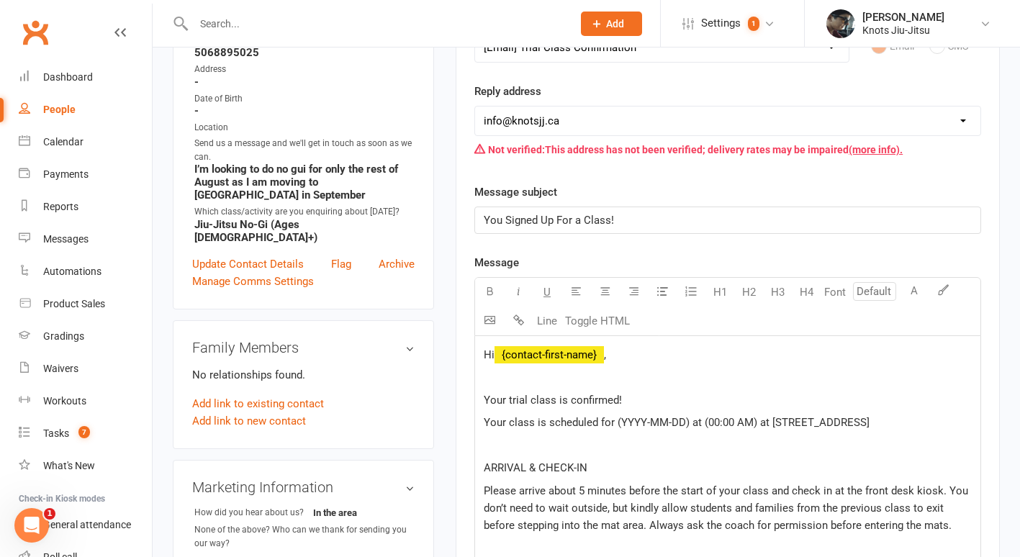
scroll to position [280, 0]
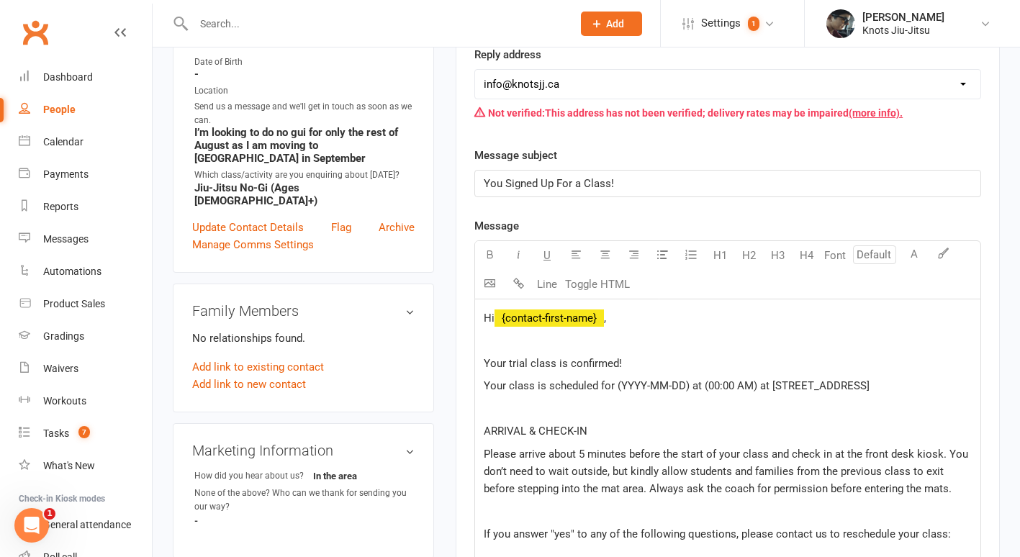
click at [684, 389] on span "Your class is scheduled for (YYYY-MM-DD) at (00:00 AM) at [STREET_ADDRESS]" at bounding box center [677, 385] width 386 height 13
click at [707, 389] on span "Your class is scheduled for ([DATE]) at (00:00 AM) at [STREET_ADDRESS]" at bounding box center [660, 385] width 353 height 13
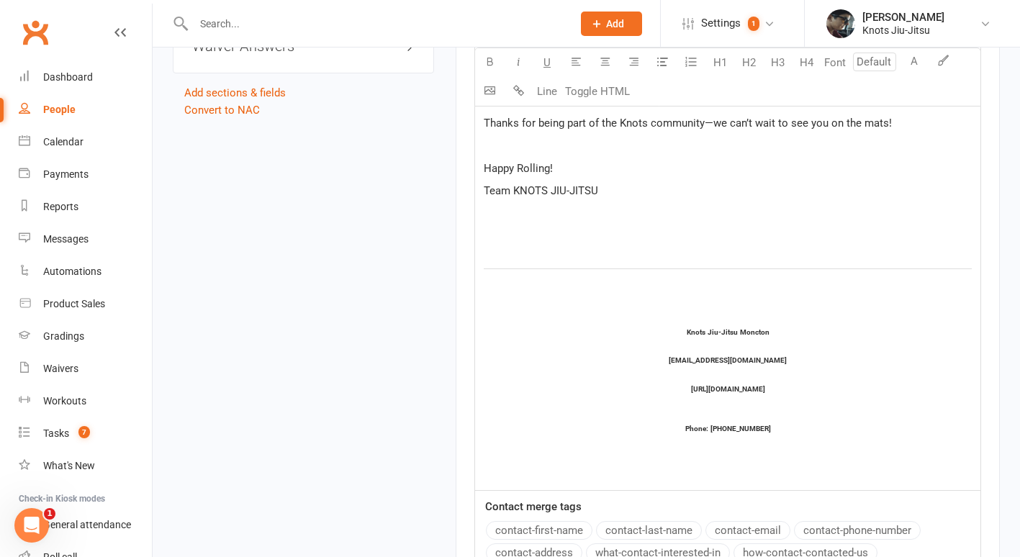
scroll to position [1537, 0]
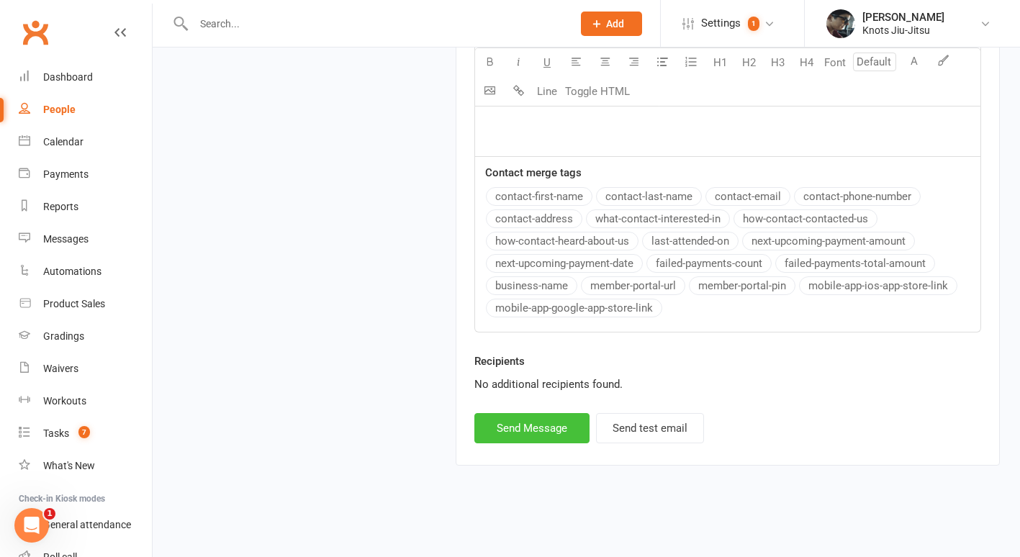
click at [527, 427] on button "Send Message" at bounding box center [531, 428] width 115 height 30
select select
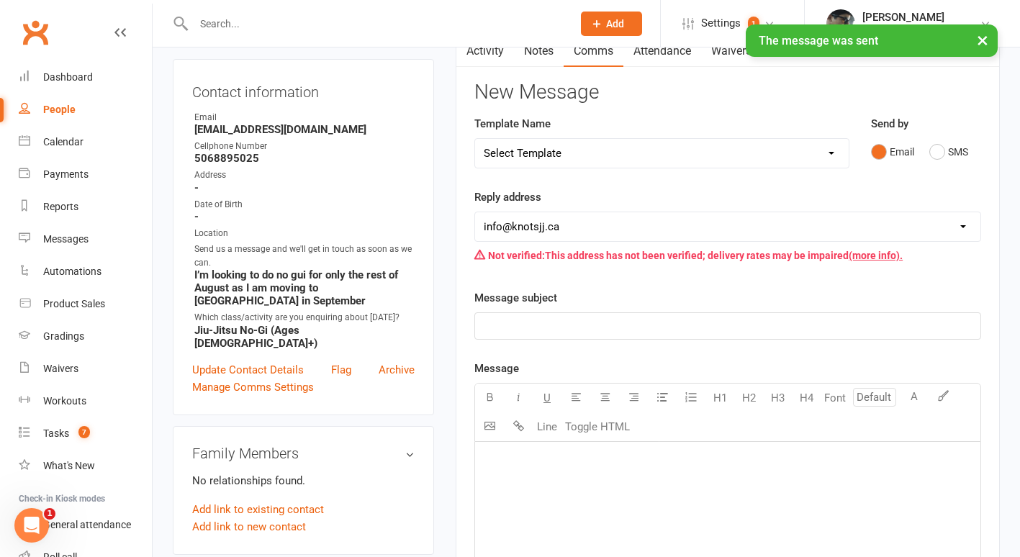
scroll to position [0, 0]
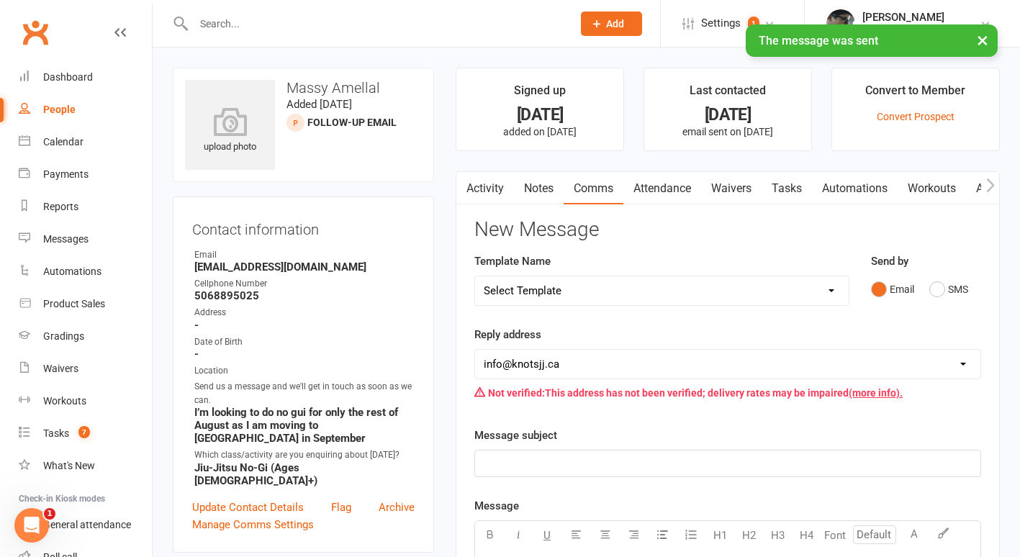
click at [656, 191] on link "Attendance" at bounding box center [662, 188] width 78 height 33
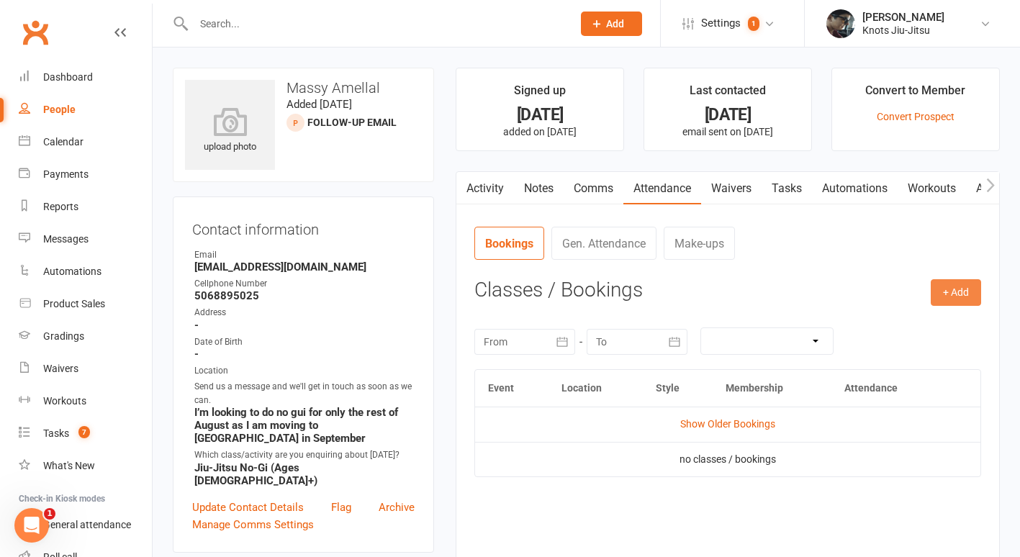
click at [952, 299] on button "+ Add" at bounding box center [956, 292] width 50 height 26
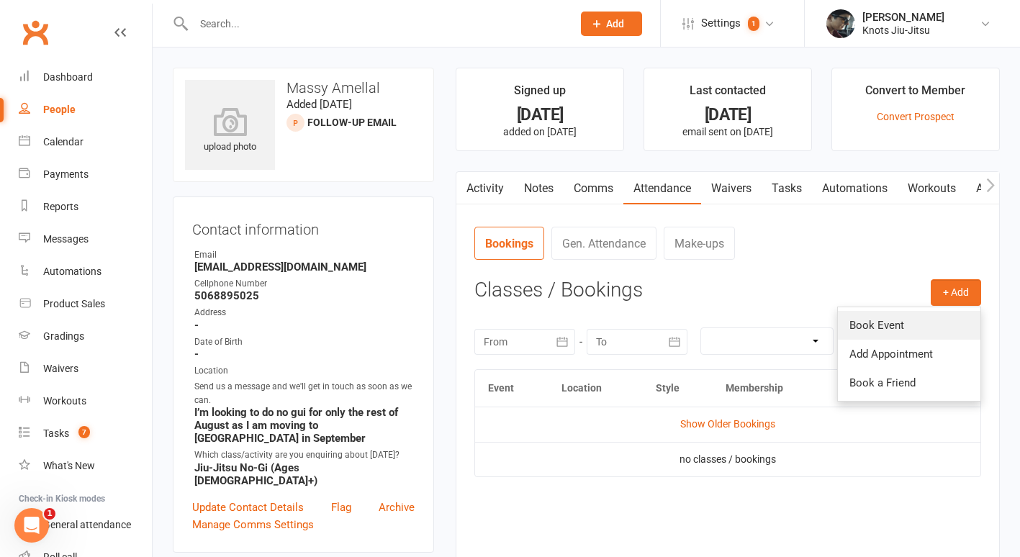
click at [898, 322] on link "Book Event" at bounding box center [909, 325] width 142 height 29
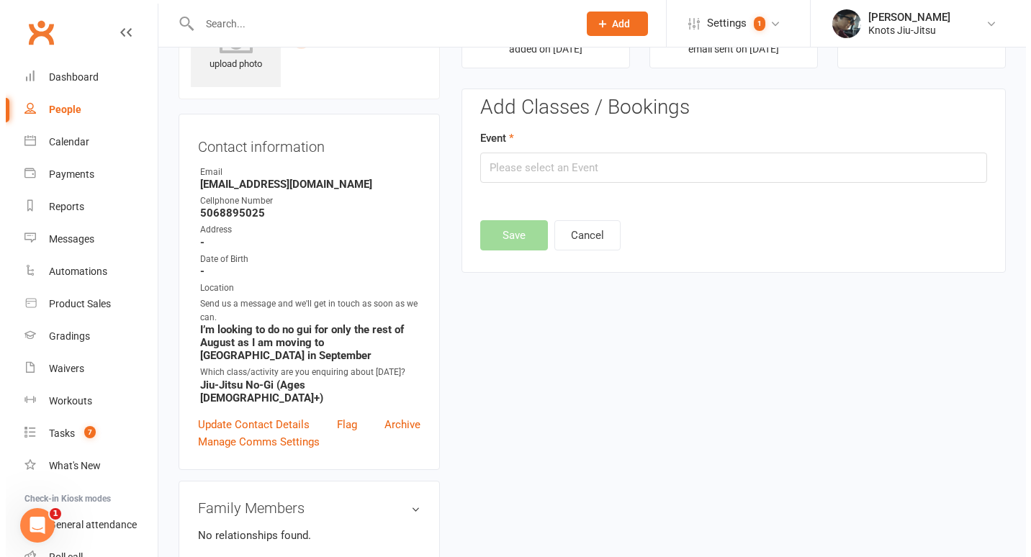
scroll to position [99, 0]
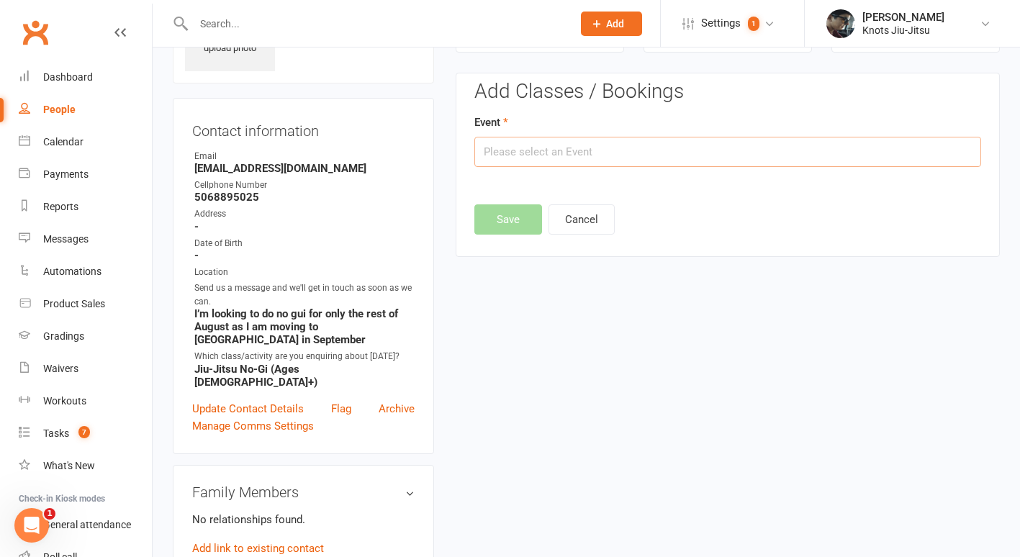
click at [642, 157] on input "text" at bounding box center [727, 152] width 507 height 30
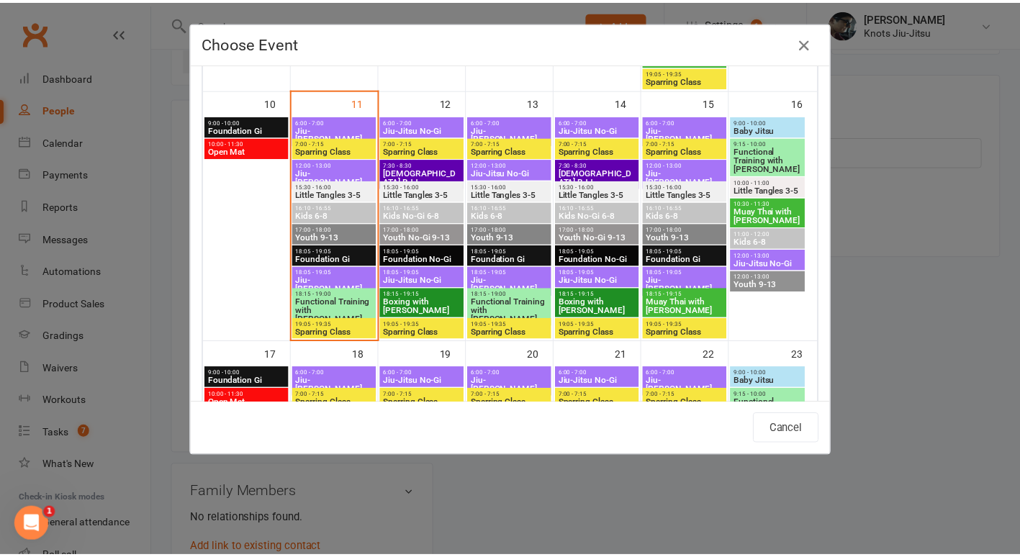
scroll to position [656, 0]
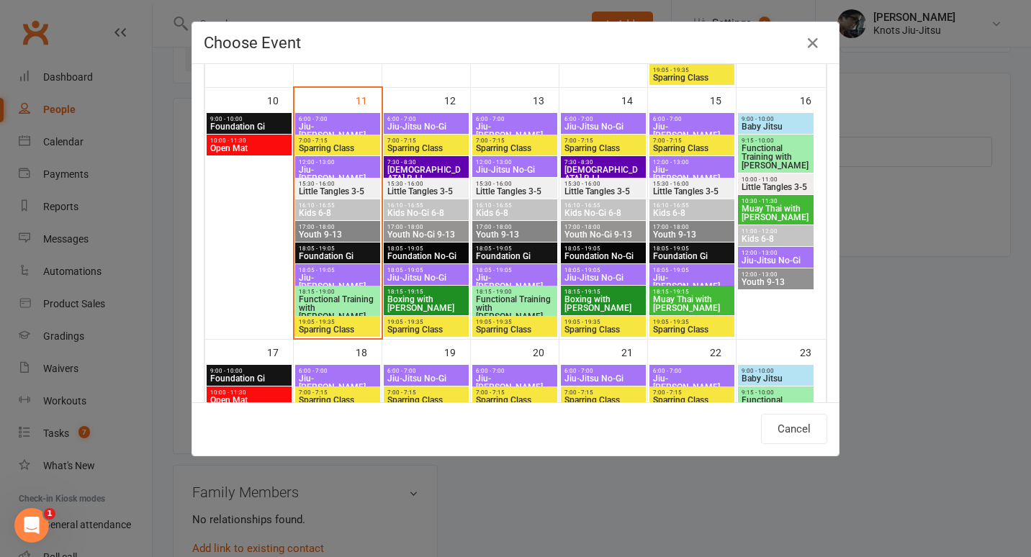
click at [421, 276] on span "Jiu-Jitsu No-Gi" at bounding box center [425, 277] width 79 height 9
type input "Jiu-Jitsu No-Gi - [DATE] 6:05:00 PM"
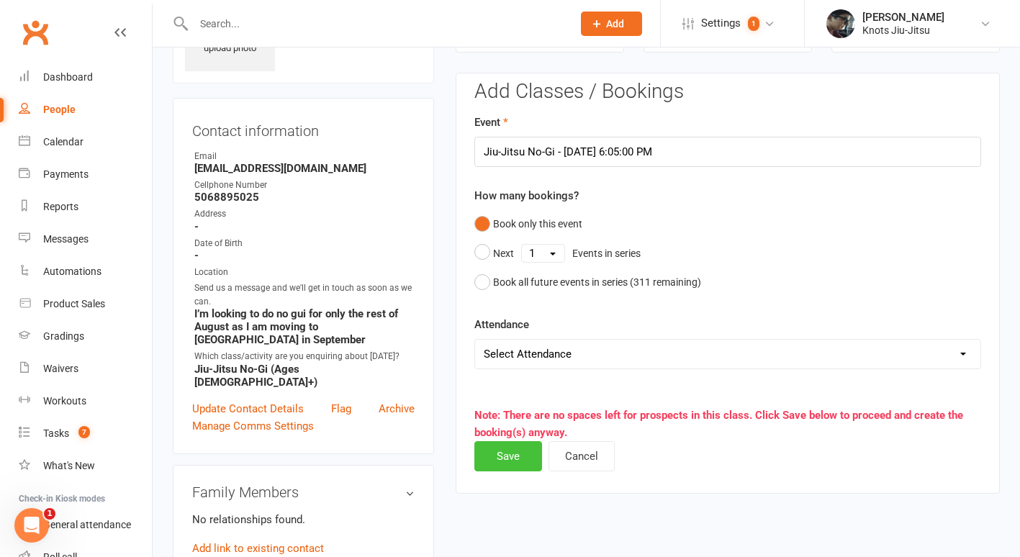
click at [521, 455] on button "Save" at bounding box center [508, 456] width 68 height 30
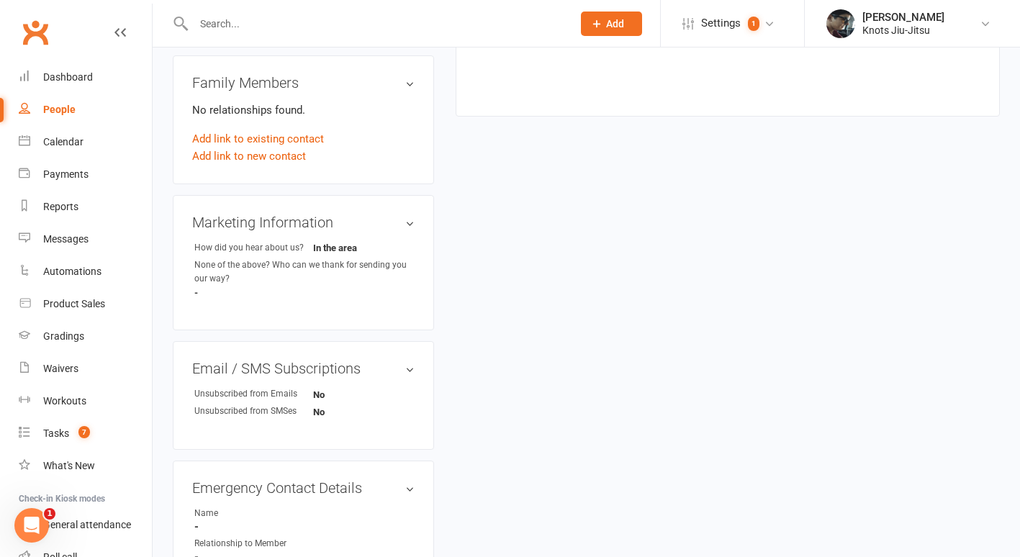
scroll to position [0, 0]
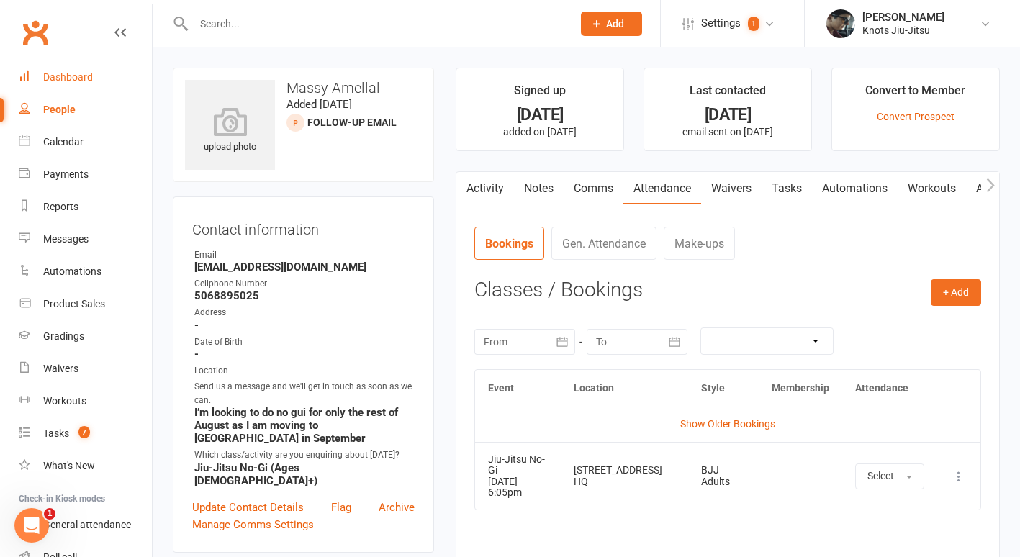
click at [60, 63] on link "Dashboard" at bounding box center [85, 77] width 133 height 32
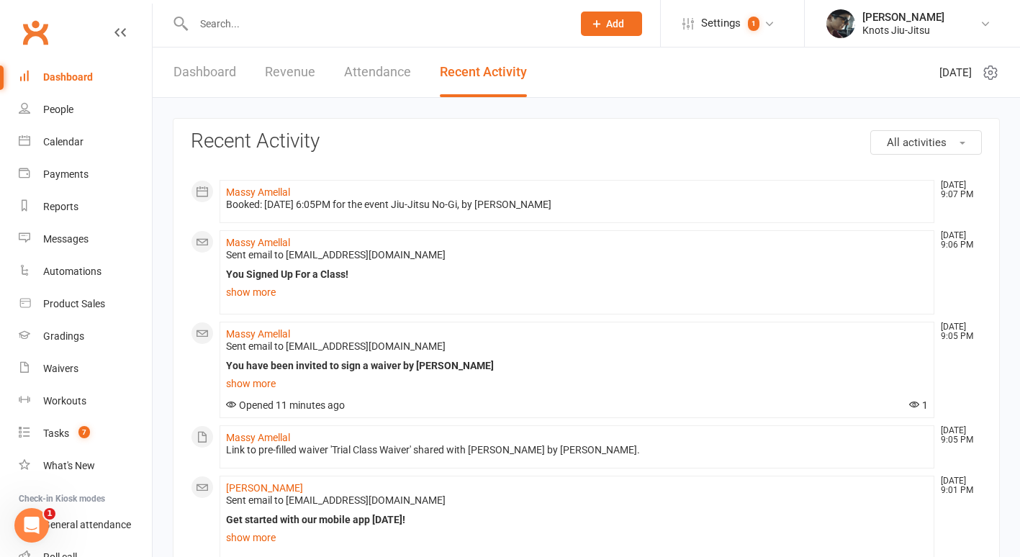
click at [609, 25] on span "Add" at bounding box center [615, 24] width 18 height 12
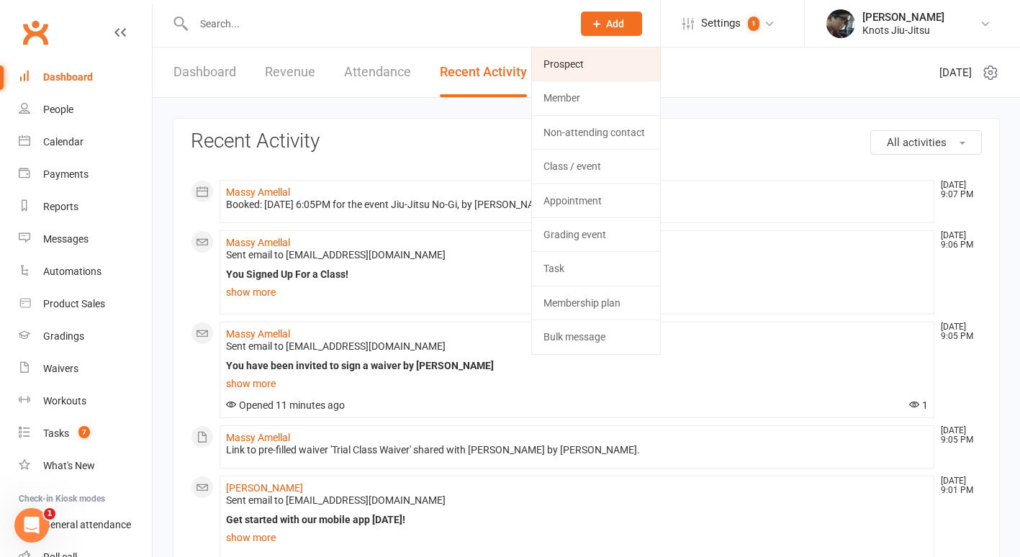
click at [589, 58] on link "Prospect" at bounding box center [596, 63] width 128 height 33
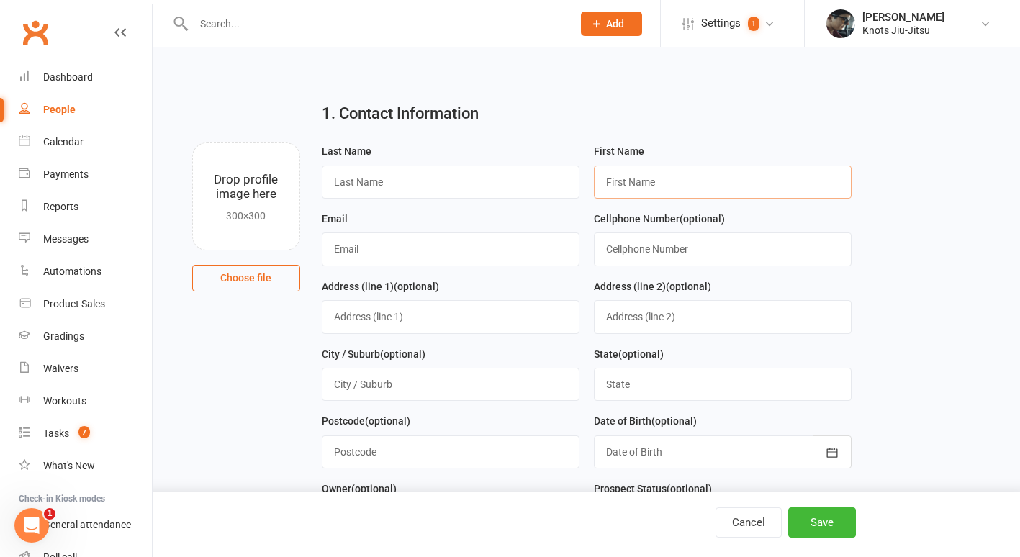
click at [656, 180] on input "text" at bounding box center [723, 182] width 258 height 33
type input "[PERSON_NAME]"
click at [507, 186] on input "text" at bounding box center [451, 182] width 258 height 33
type input "[PERSON_NAME]"
click at [353, 255] on input "text" at bounding box center [451, 248] width 258 height 33
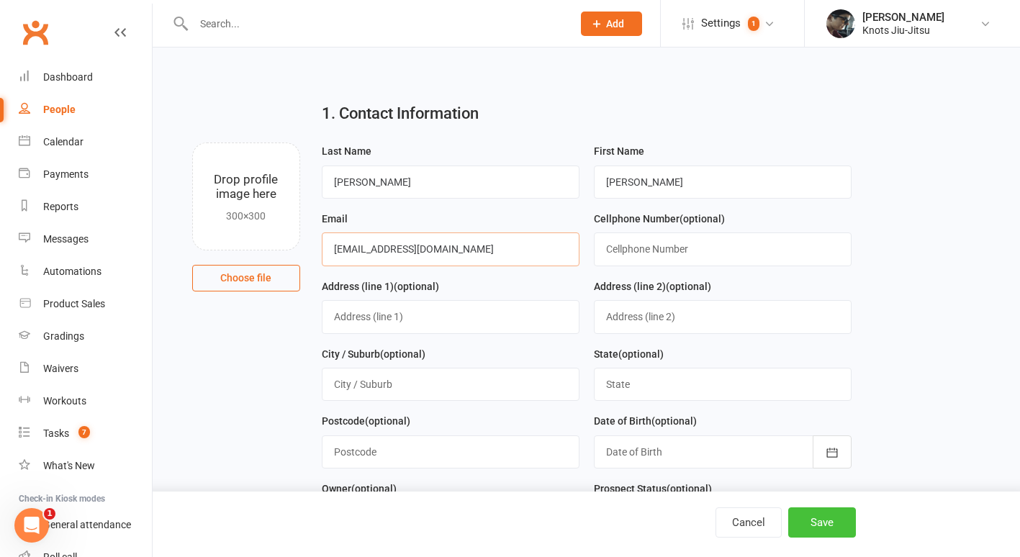
type input "[EMAIL_ADDRESS][DOMAIN_NAME]"
click at [826, 527] on button "Save" at bounding box center [822, 522] width 68 height 30
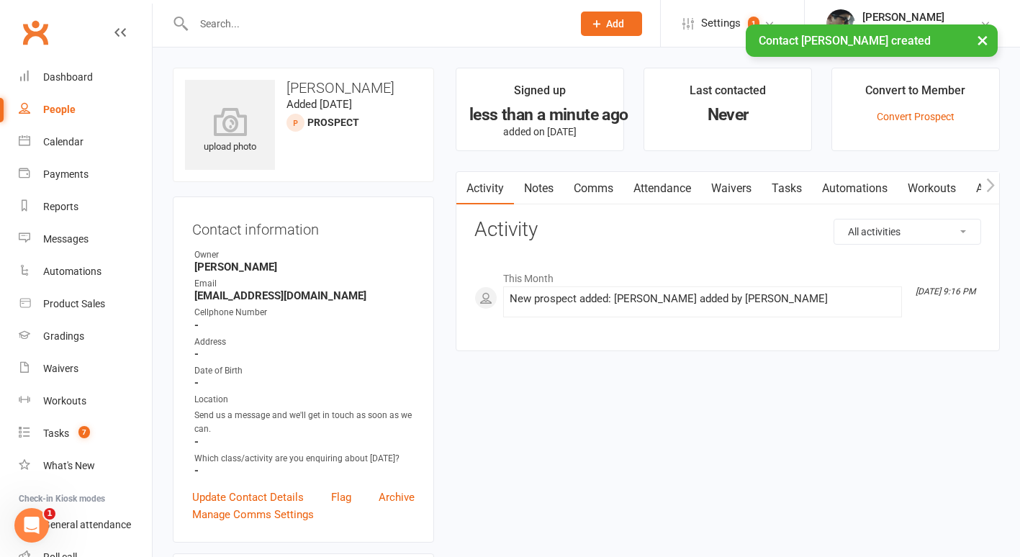
click at [734, 187] on link "Waivers" at bounding box center [731, 188] width 60 height 33
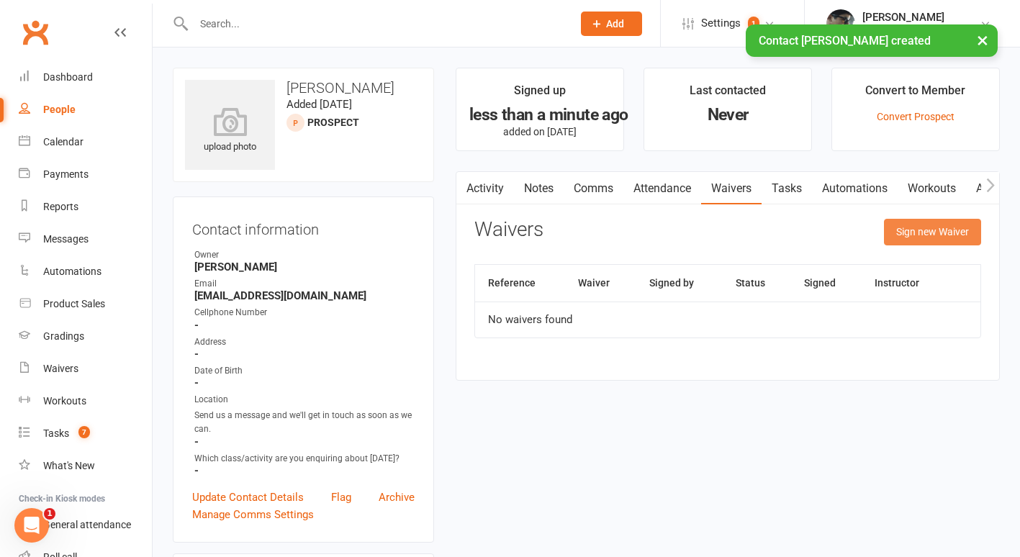
click at [898, 238] on button "Sign new Waiver" at bounding box center [932, 232] width 97 height 26
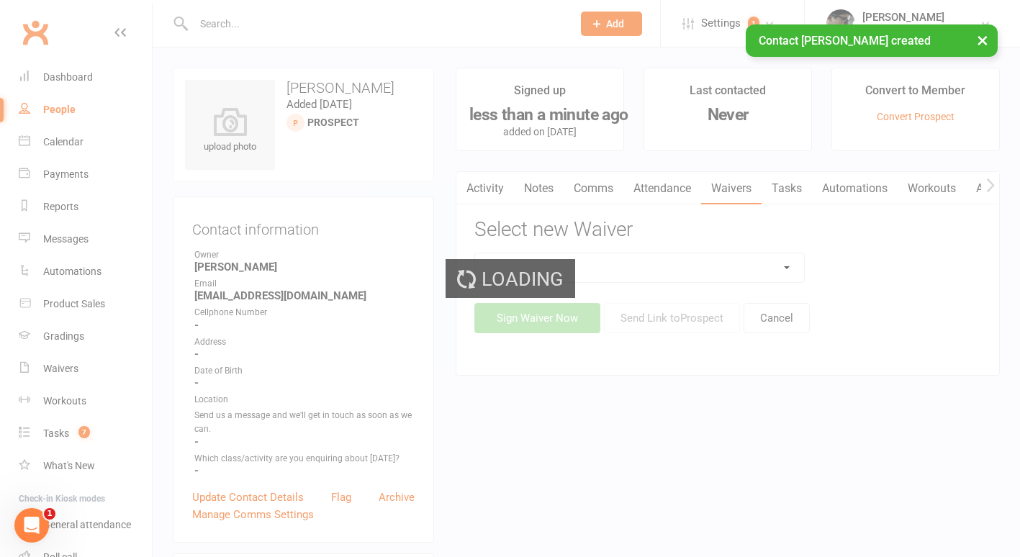
click at [726, 261] on select at bounding box center [639, 267] width 329 height 29
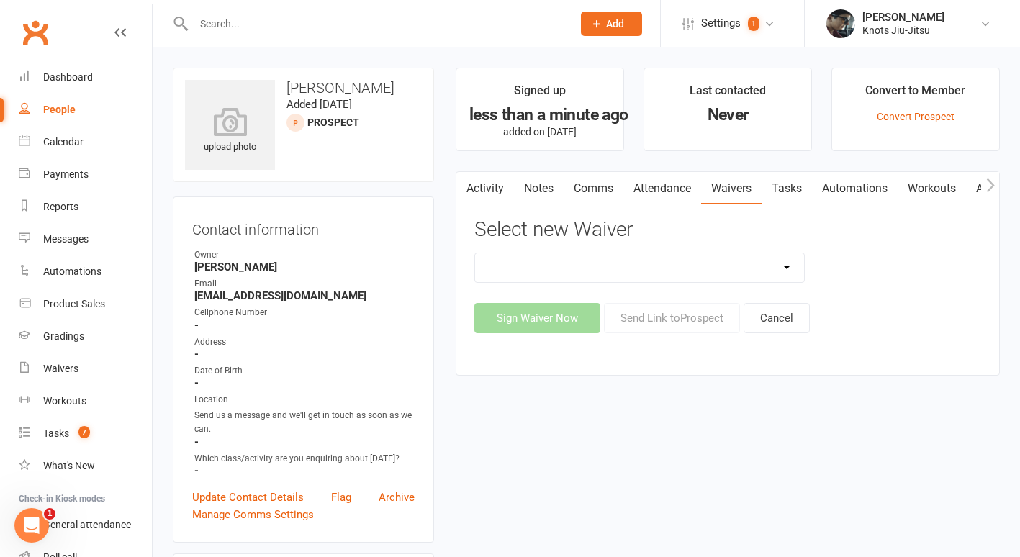
select select "8539"
click at [475, 253] on select "Covid Vaccine Confirmation E.T.C. Partnership Member E.T.C. Partnership Member …" at bounding box center [639, 267] width 329 height 29
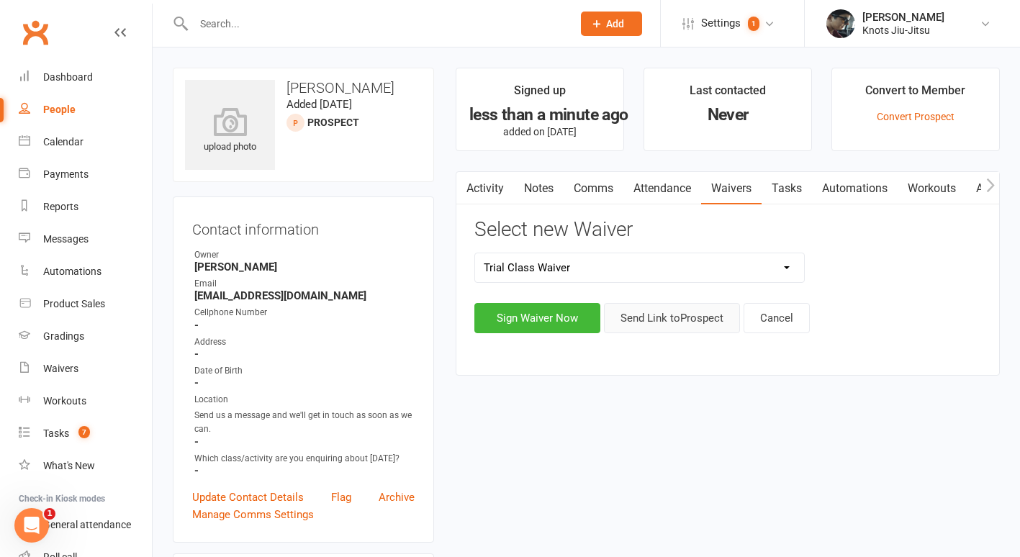
click at [661, 318] on button "Send Link to [GEOGRAPHIC_DATA]" at bounding box center [672, 318] width 136 height 30
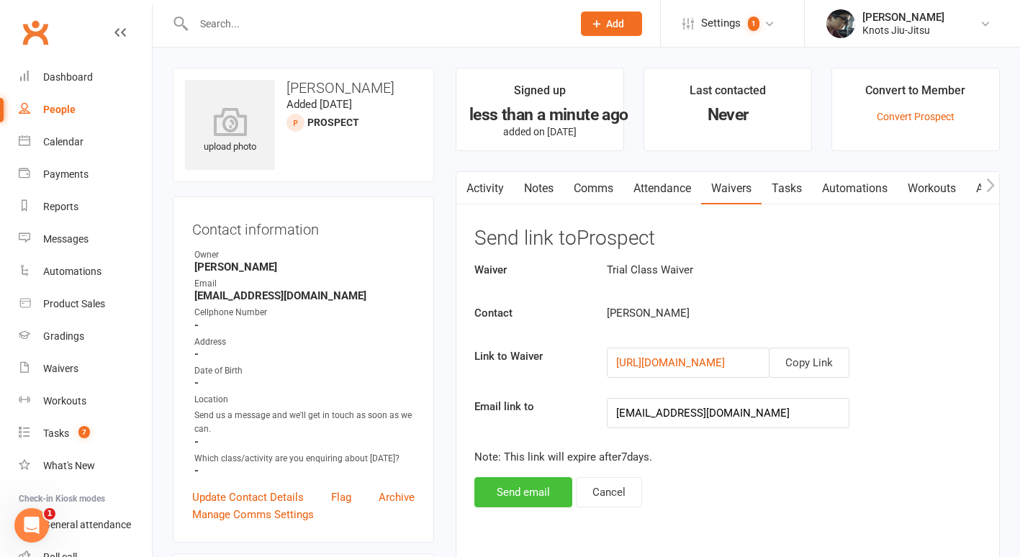
click at [535, 486] on button "Send email" at bounding box center [523, 492] width 98 height 30
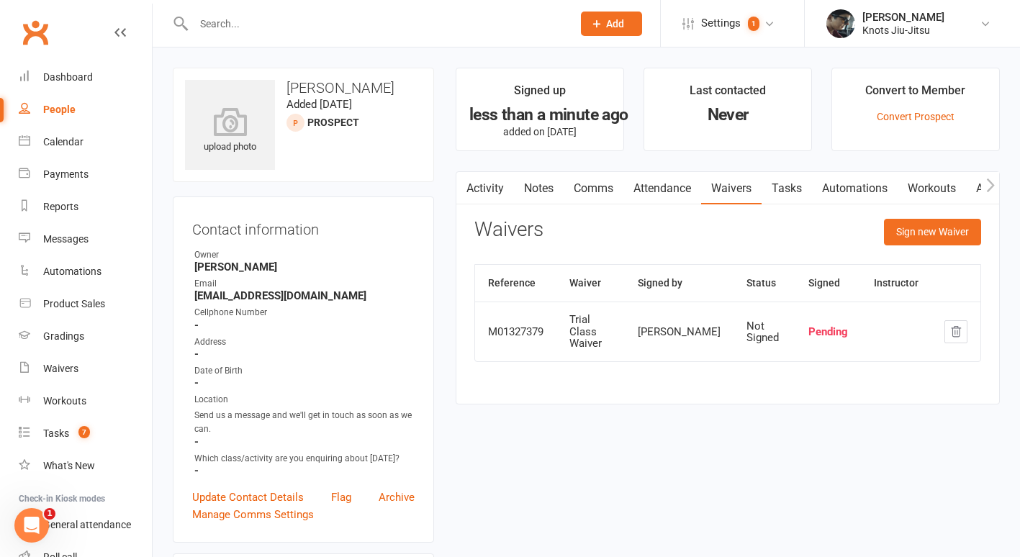
click at [264, 14] on input "text" at bounding box center [375, 24] width 373 height 20
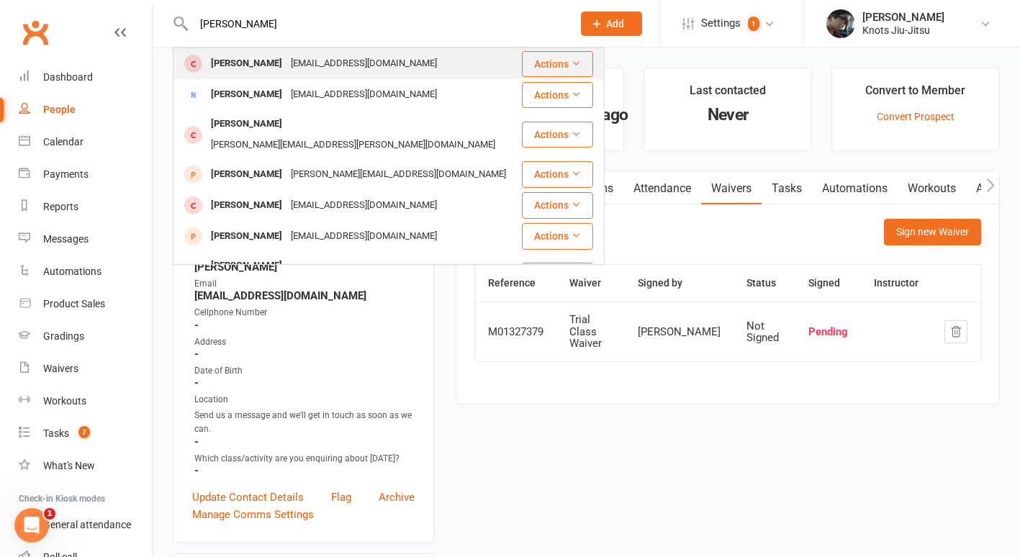
type input "[PERSON_NAME]"
click at [286, 67] on div "[PERSON_NAME]" at bounding box center [247, 63] width 80 height 21
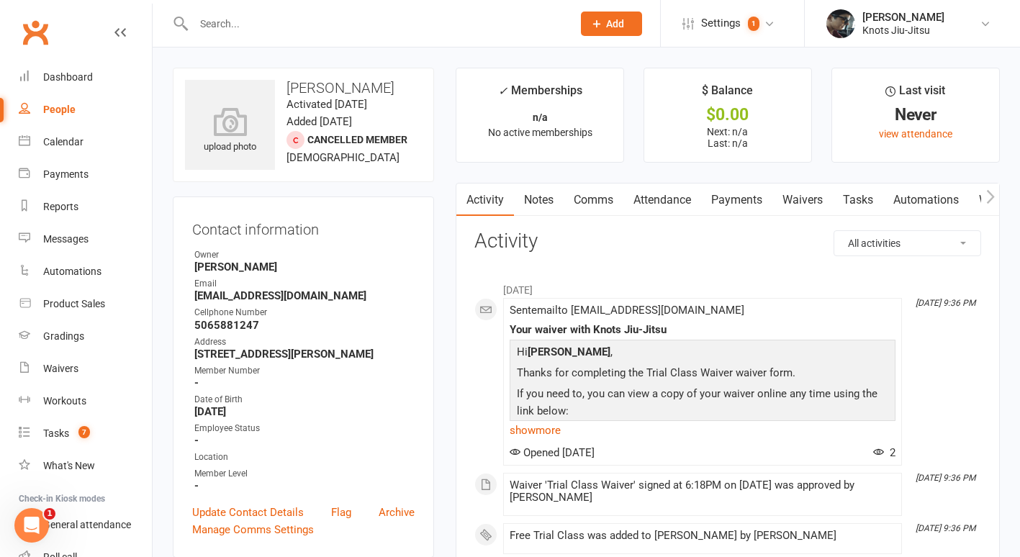
click at [802, 203] on link "Waivers" at bounding box center [802, 200] width 60 height 33
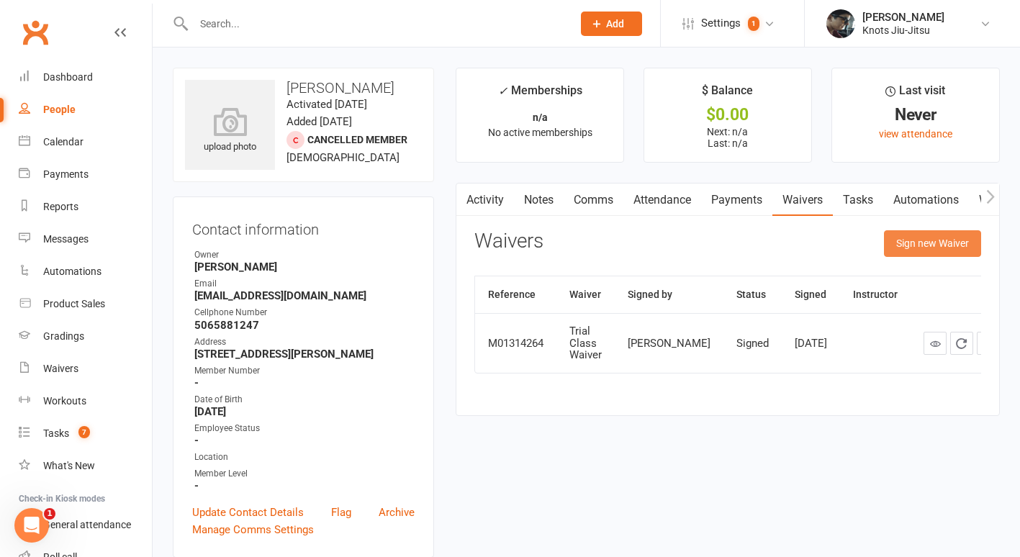
click at [913, 232] on button "Sign new Waiver" at bounding box center [932, 243] width 97 height 26
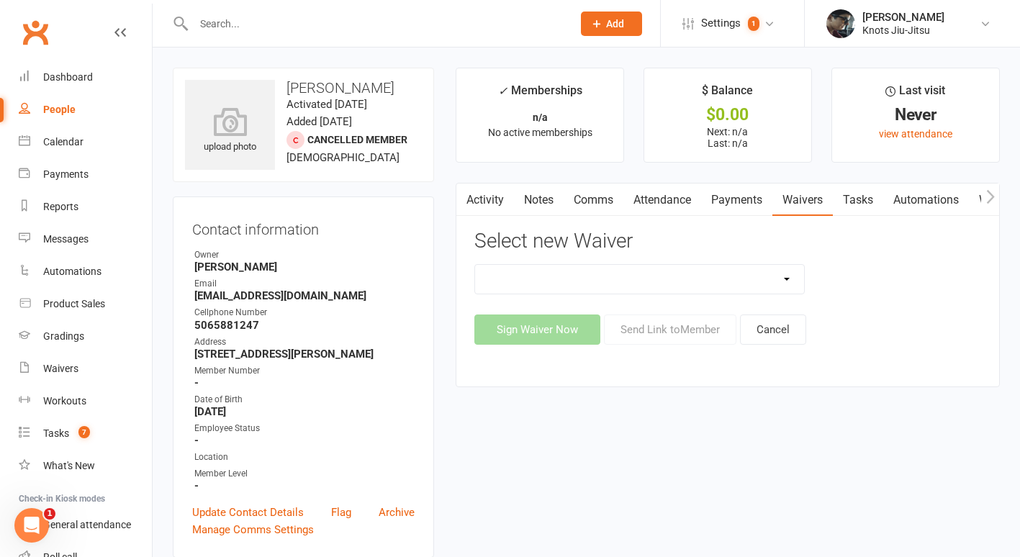
click at [754, 286] on select "Covid Vaccine Confirmation E.T.C. Partnership Member E.T.C. Partnership Member …" at bounding box center [639, 279] width 329 height 29
select select "6391"
click at [475, 265] on select "Covid Vaccine Confirmation E.T.C. Partnership Member E.T.C. Partnership Member …" at bounding box center [639, 279] width 329 height 29
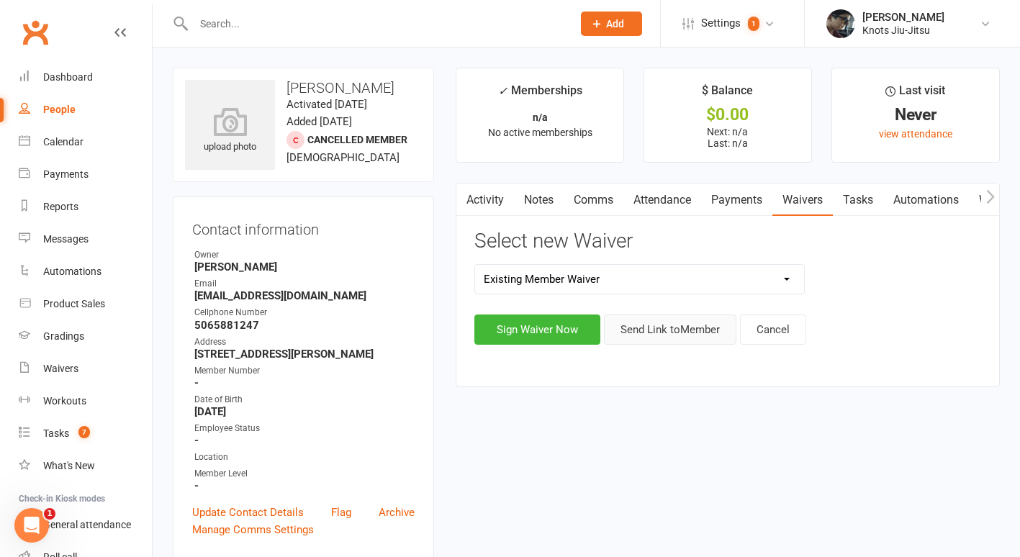
click at [648, 334] on button "Send Link to Member" at bounding box center [670, 329] width 132 height 30
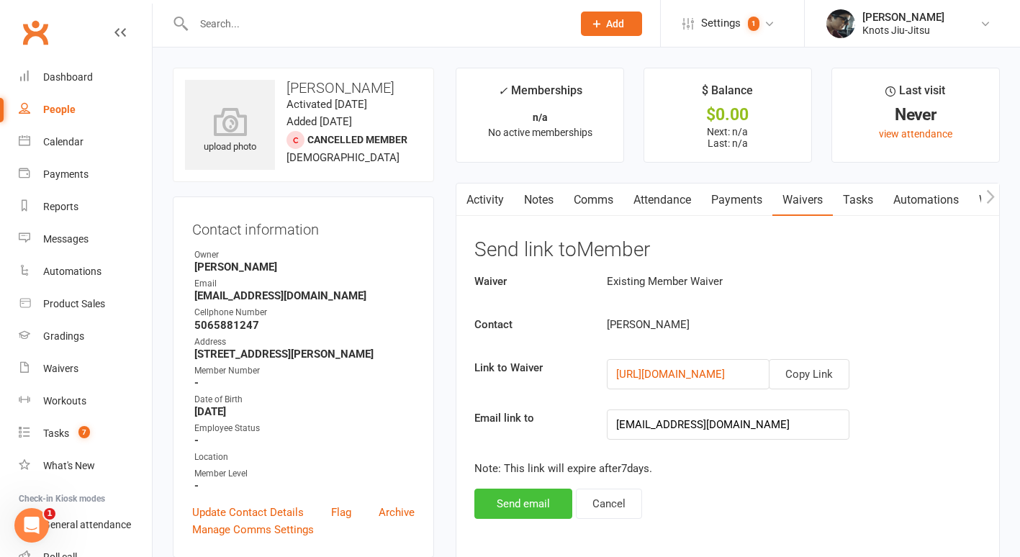
click at [549, 494] on button "Send email" at bounding box center [523, 504] width 98 height 30
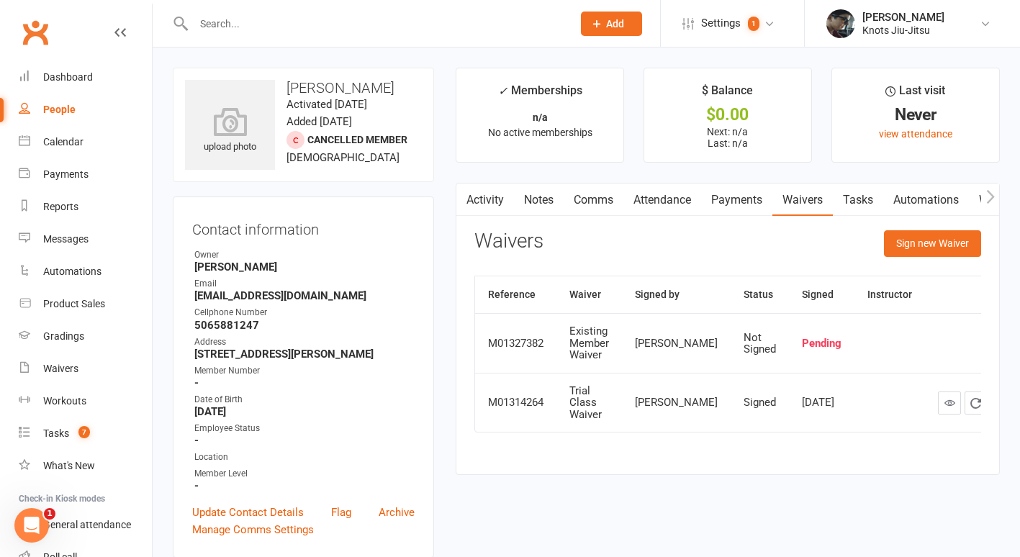
click at [230, 28] on input "text" at bounding box center [375, 24] width 373 height 20
